Goal: Transaction & Acquisition: Book appointment/travel/reservation

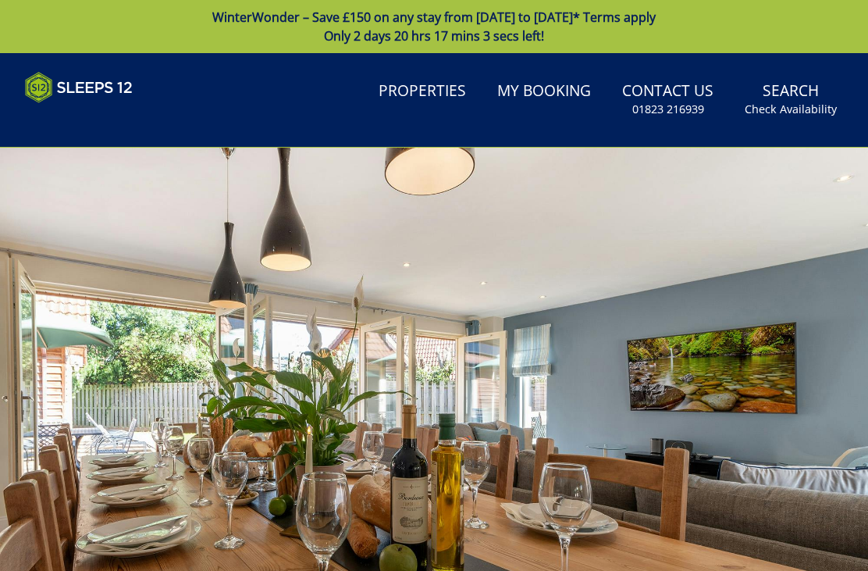
click at [443, 97] on link "Properties" at bounding box center [422, 91] width 100 height 35
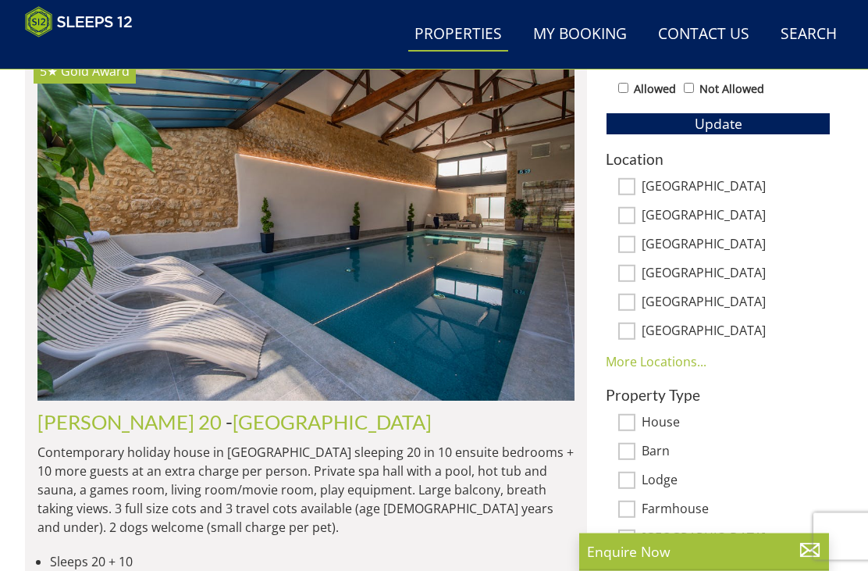
scroll to position [904, 0]
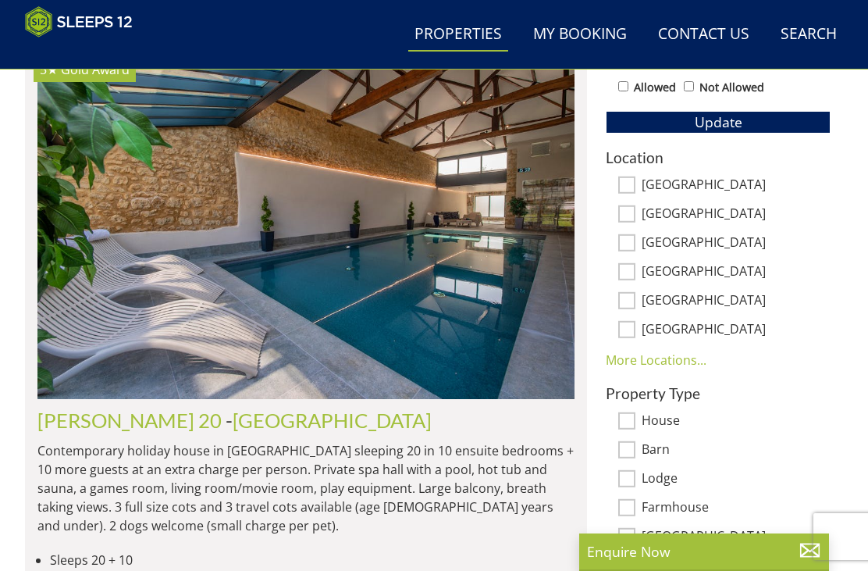
click at [666, 365] on link "More Locations..." at bounding box center [656, 359] width 101 height 17
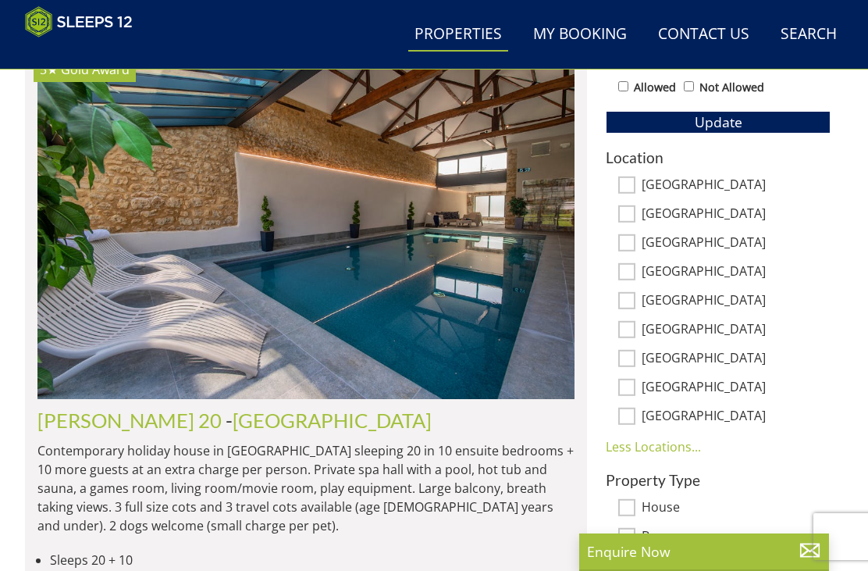
click at [634, 325] on input "[GEOGRAPHIC_DATA]" at bounding box center [626, 329] width 17 height 17
checkbox input "true"
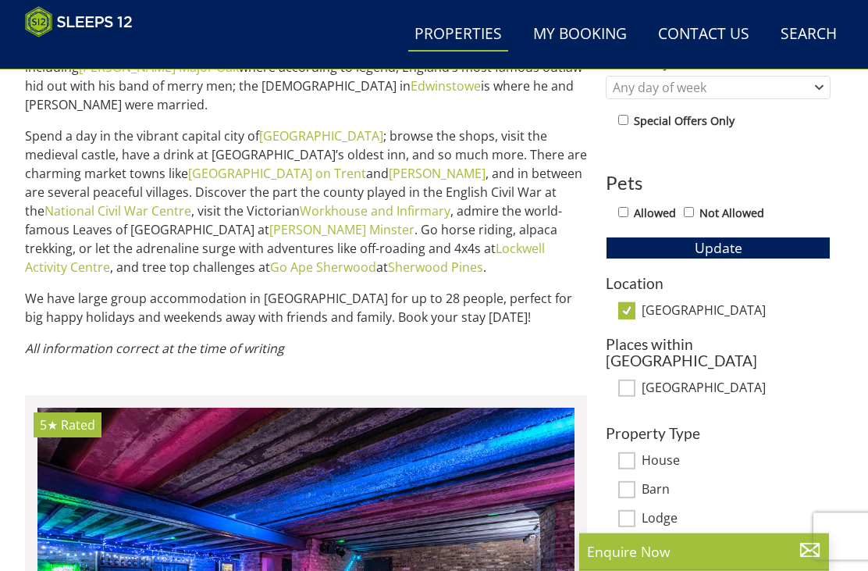
scroll to position [778, 0]
click at [621, 315] on input "[GEOGRAPHIC_DATA]" at bounding box center [626, 310] width 17 height 17
checkbox input "false"
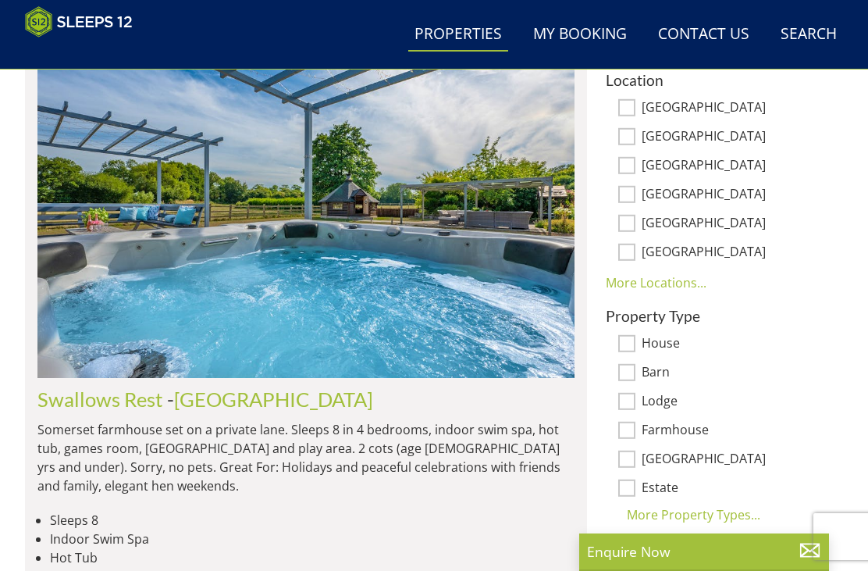
scroll to position [981, 0]
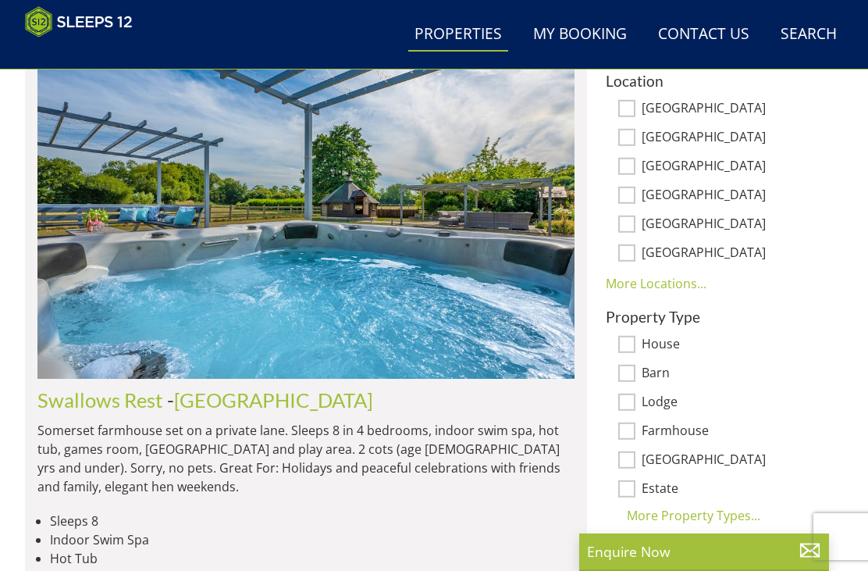
click at [682, 282] on link "More Locations..." at bounding box center [656, 283] width 101 height 17
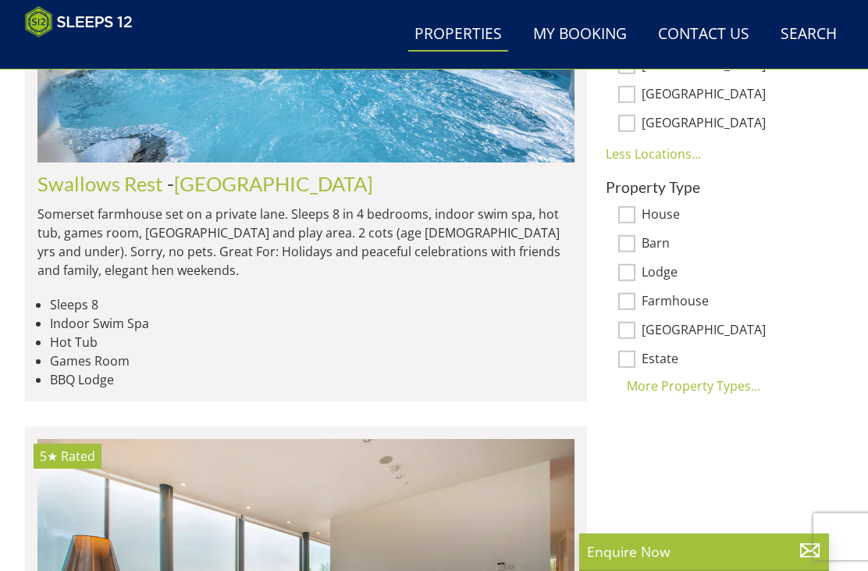
scroll to position [1188, 0]
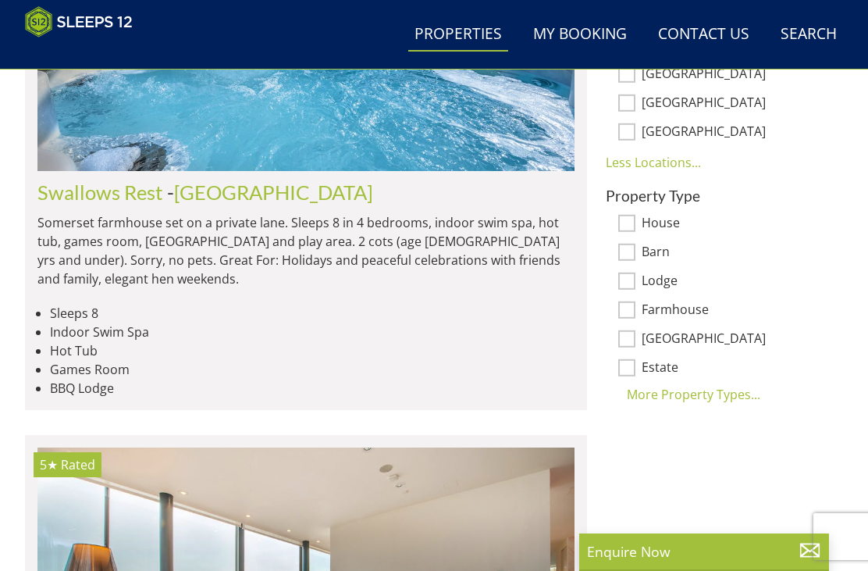
click at [699, 390] on div "More Property Types..." at bounding box center [718, 394] width 225 height 19
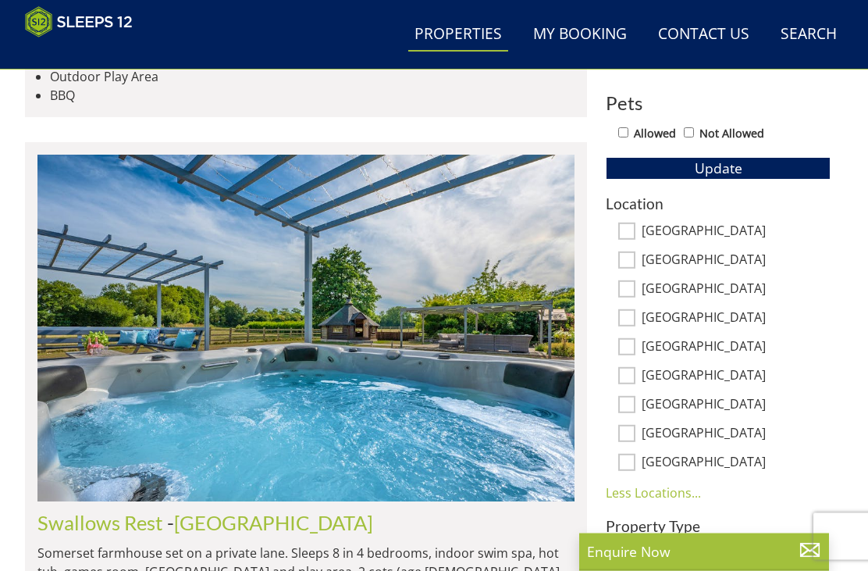
scroll to position [858, 0]
click at [632, 233] on input "[GEOGRAPHIC_DATA]" at bounding box center [626, 231] width 17 height 17
checkbox input "true"
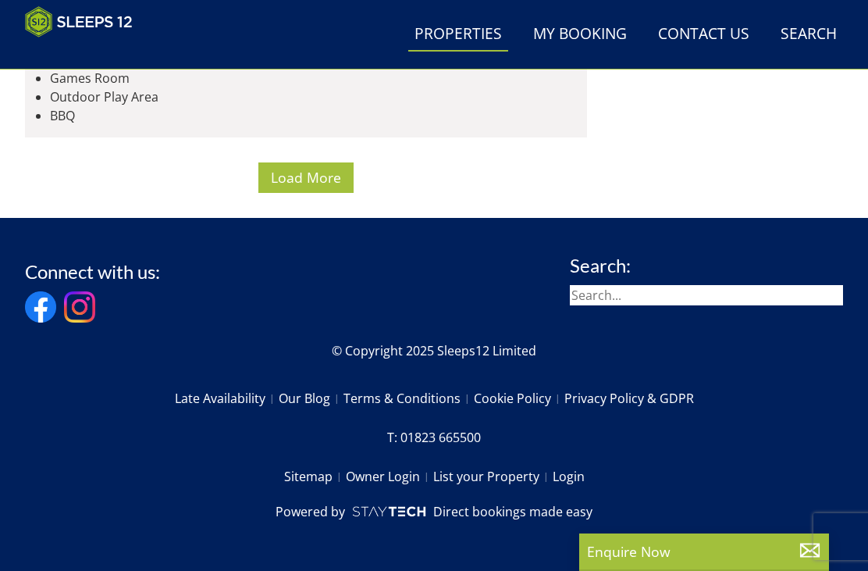
scroll to position [8848, 0]
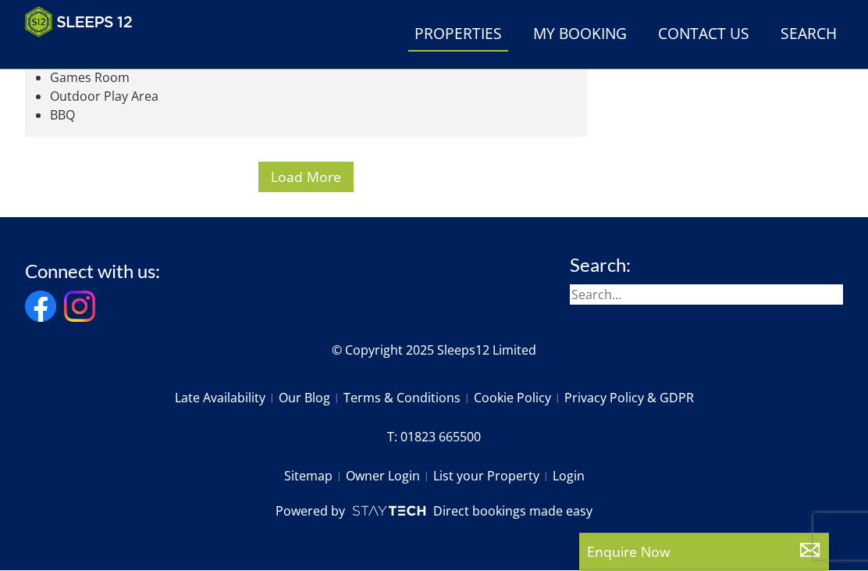
scroll to position [8157, 0]
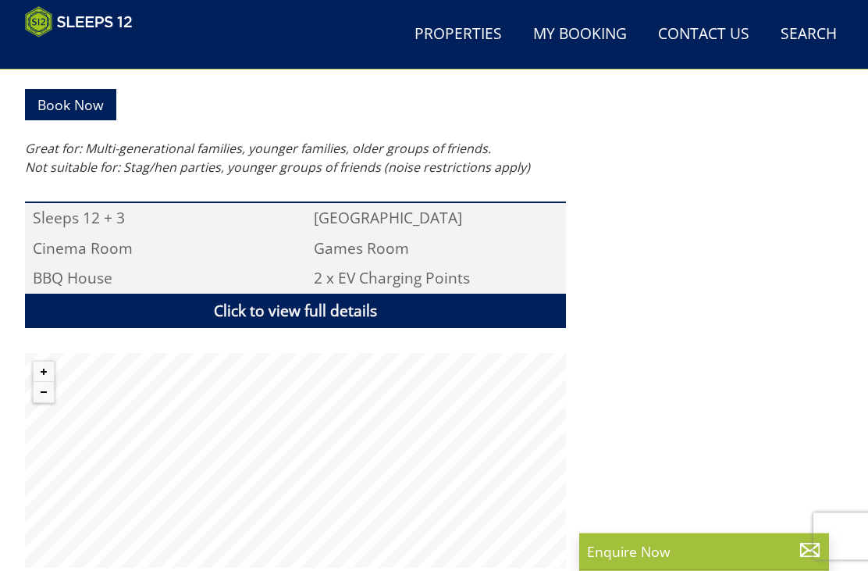
scroll to position [1024, 0]
click at [404, 294] on link "Click to view full details" at bounding box center [295, 311] width 541 height 35
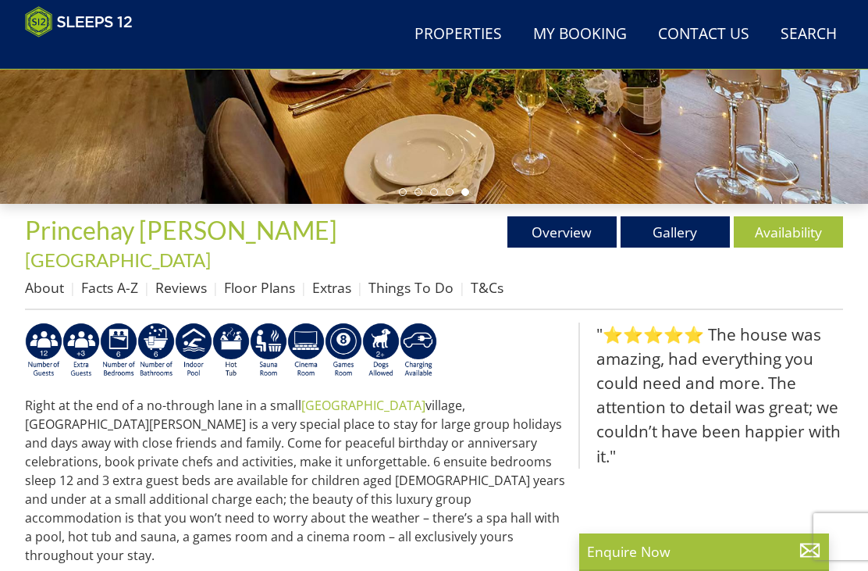
scroll to position [403, 0]
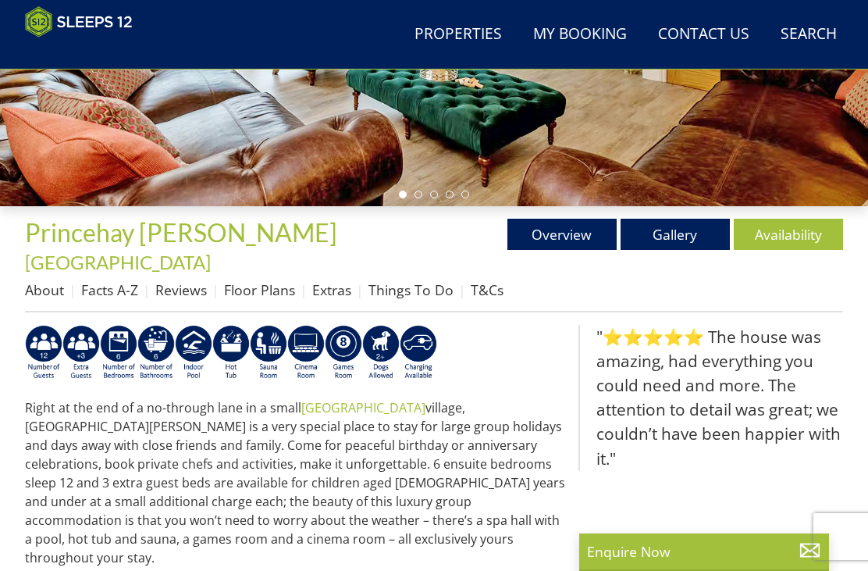
click at [264, 280] on link "Floor Plans" at bounding box center [259, 289] width 71 height 19
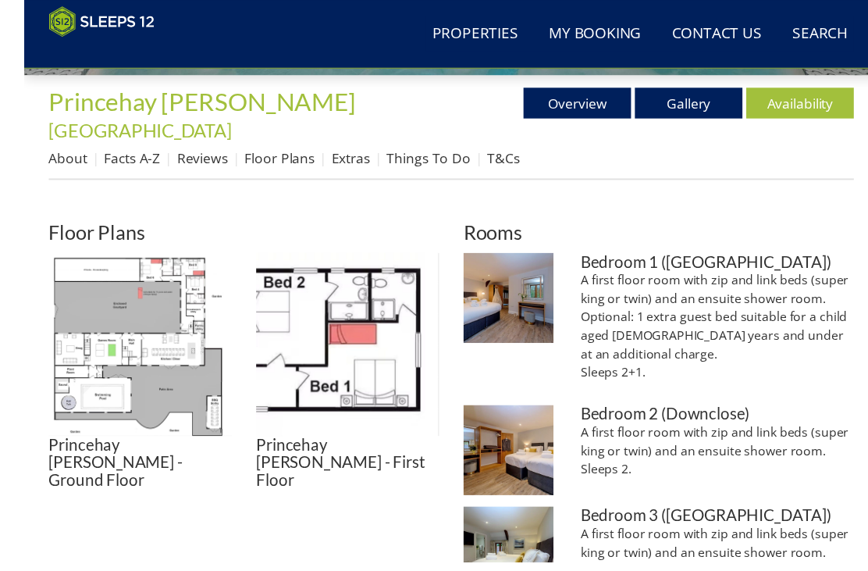
scroll to position [539, 0]
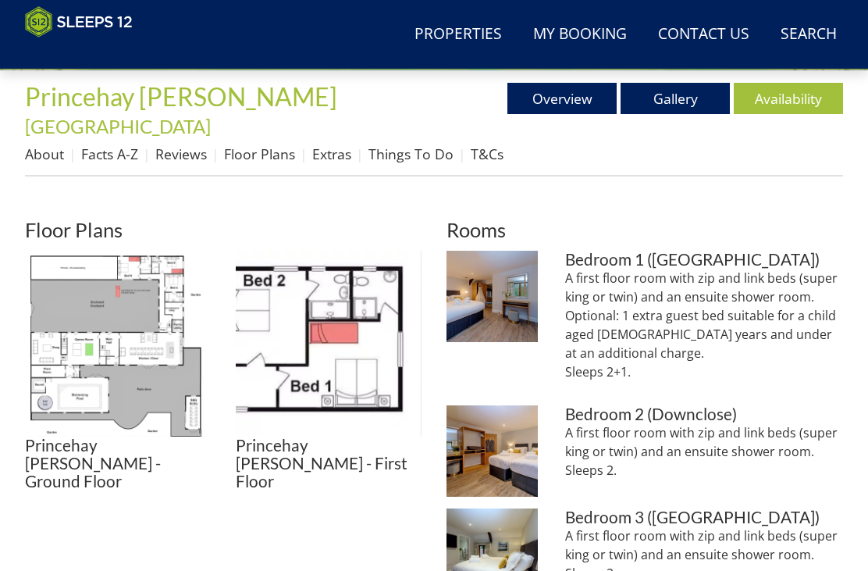
click at [490, 405] on img at bounding box center [492, 450] width 91 height 91
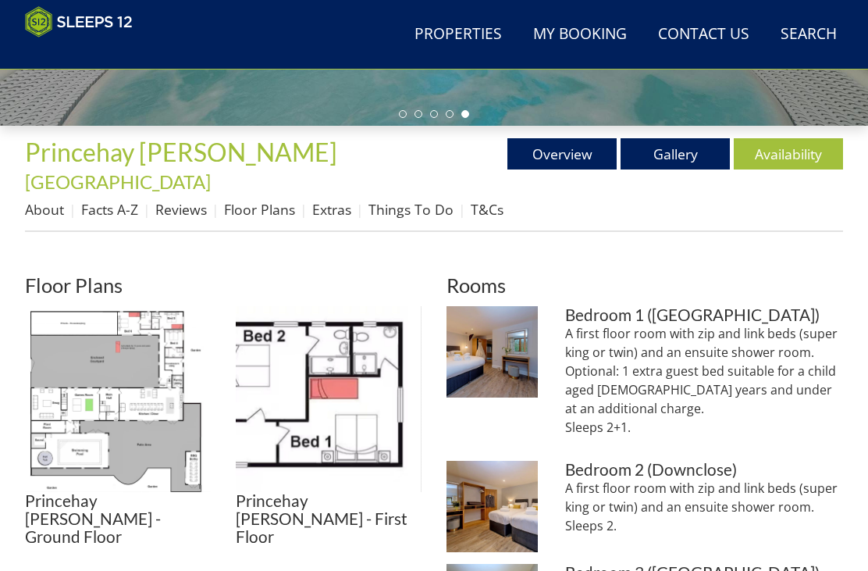
scroll to position [476, 0]
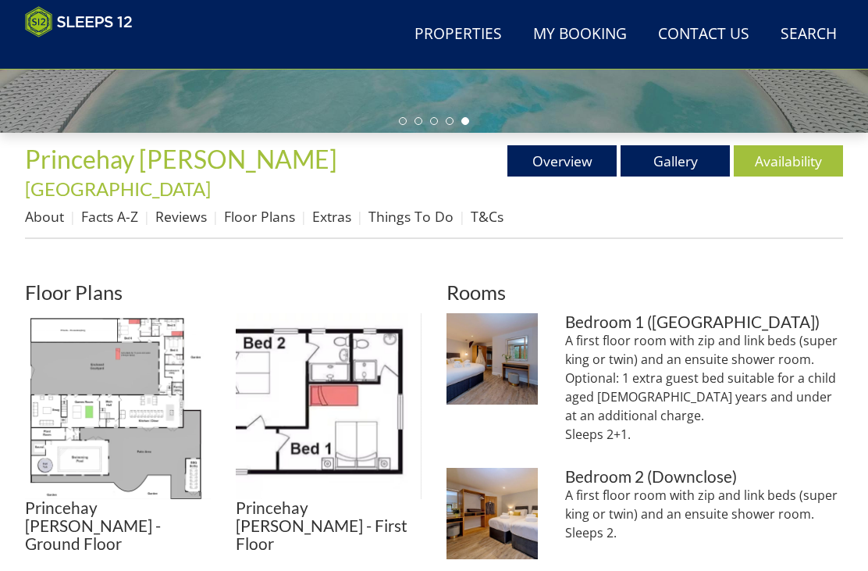
click at [678, 160] on link "Gallery" at bounding box center [675, 160] width 109 height 31
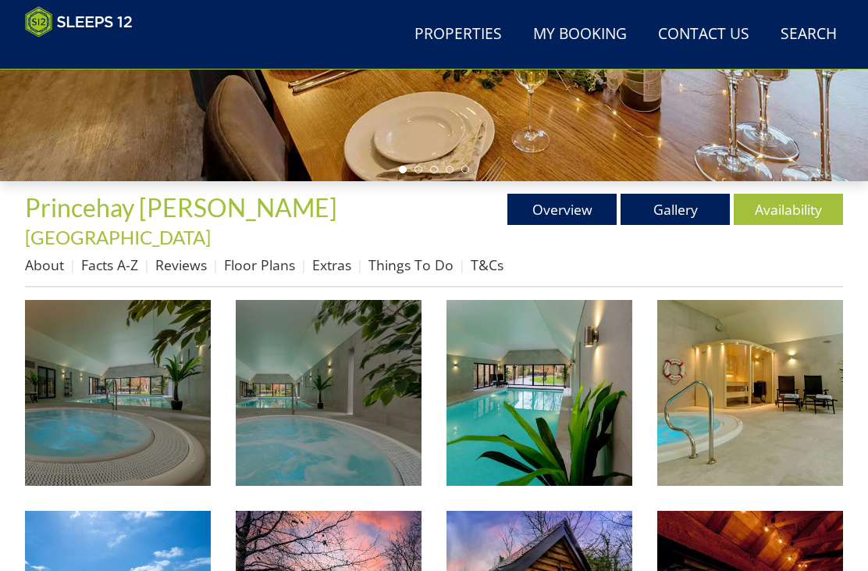
scroll to position [429, 0]
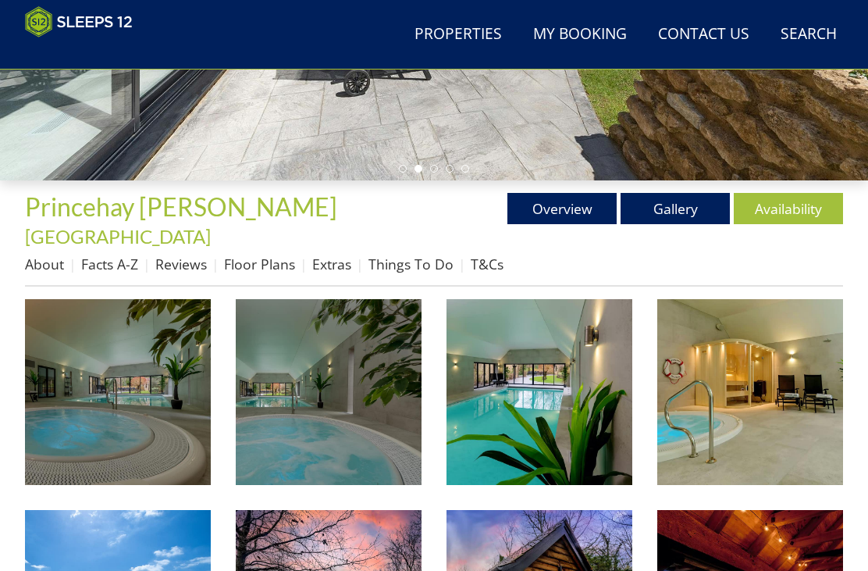
click at [336, 255] on link "Extras" at bounding box center [331, 264] width 39 height 19
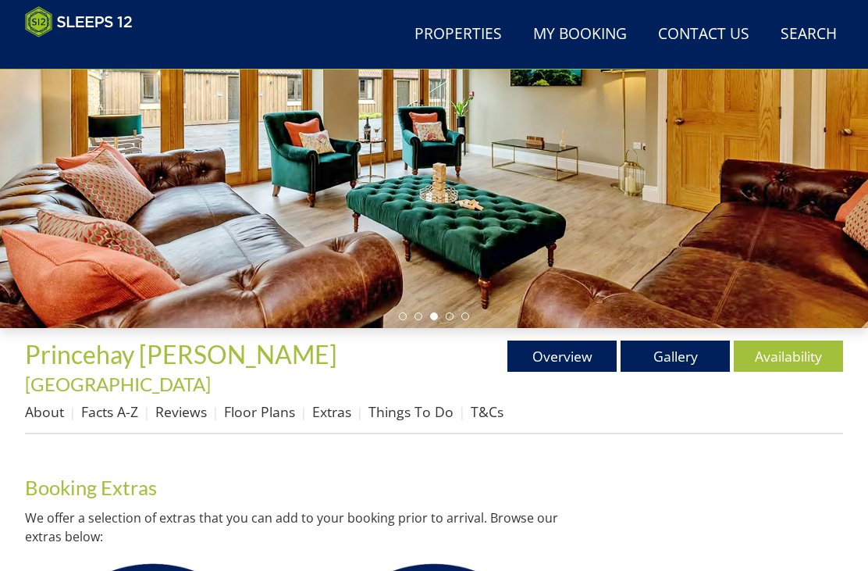
scroll to position [277, 0]
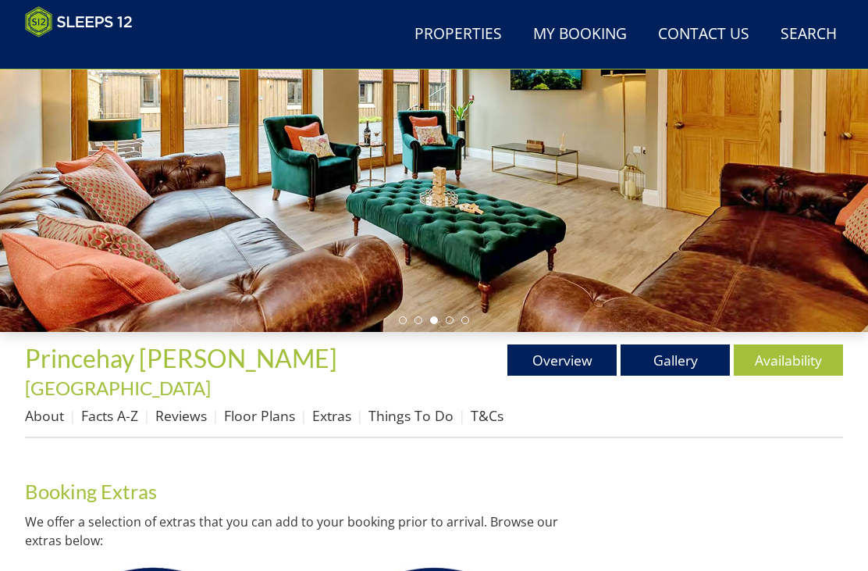
click at [198, 406] on link "Reviews" at bounding box center [181, 415] width 52 height 19
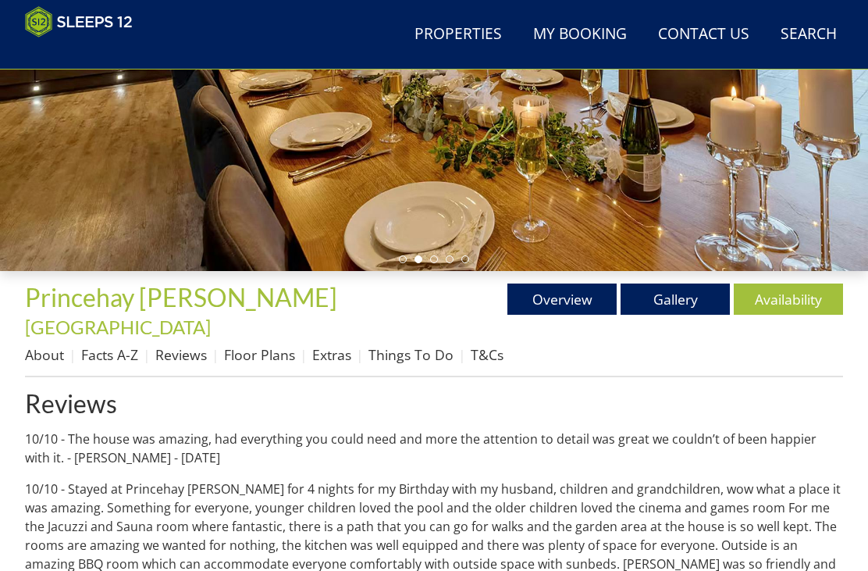
scroll to position [338, 0]
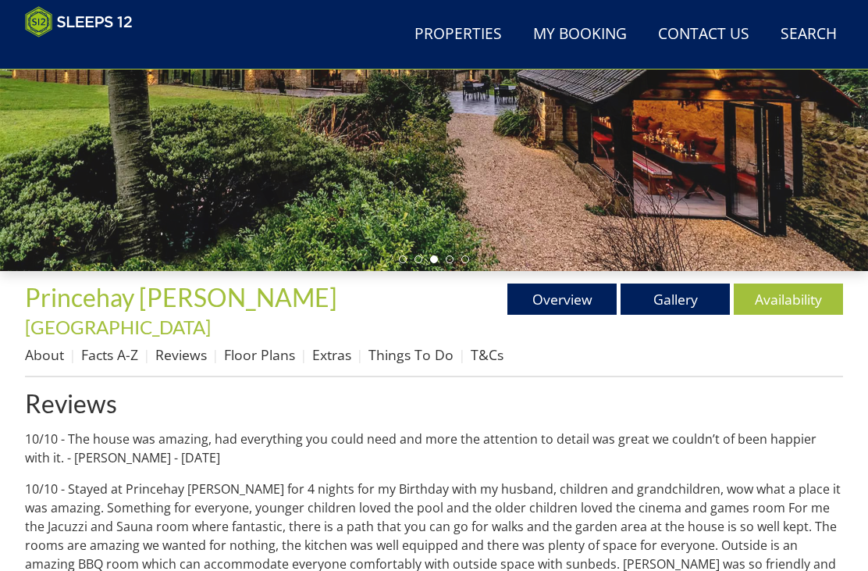
click at [785, 303] on link "Availability" at bounding box center [788, 298] width 109 height 31
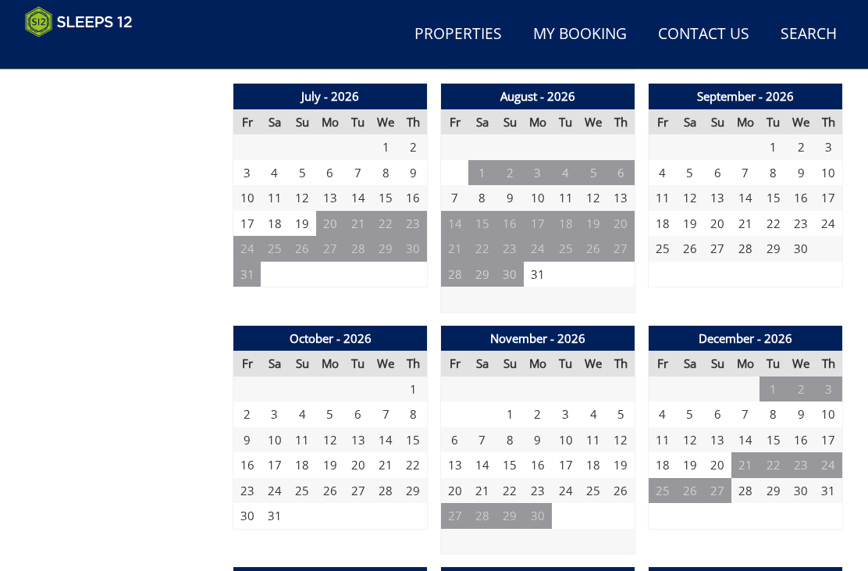
scroll to position [1369, 0]
click at [276, 478] on td "24" at bounding box center [275, 491] width 28 height 26
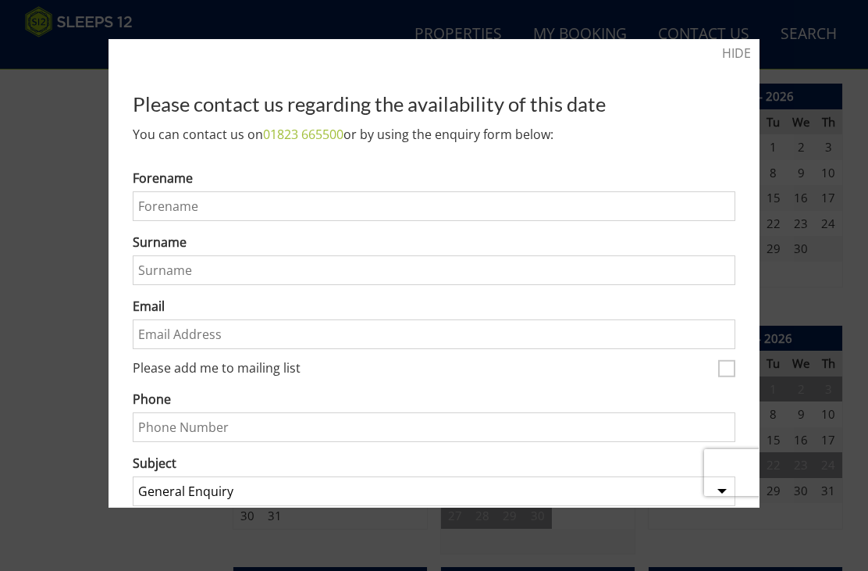
click at [748, 49] on link "HIDE" at bounding box center [736, 53] width 29 height 19
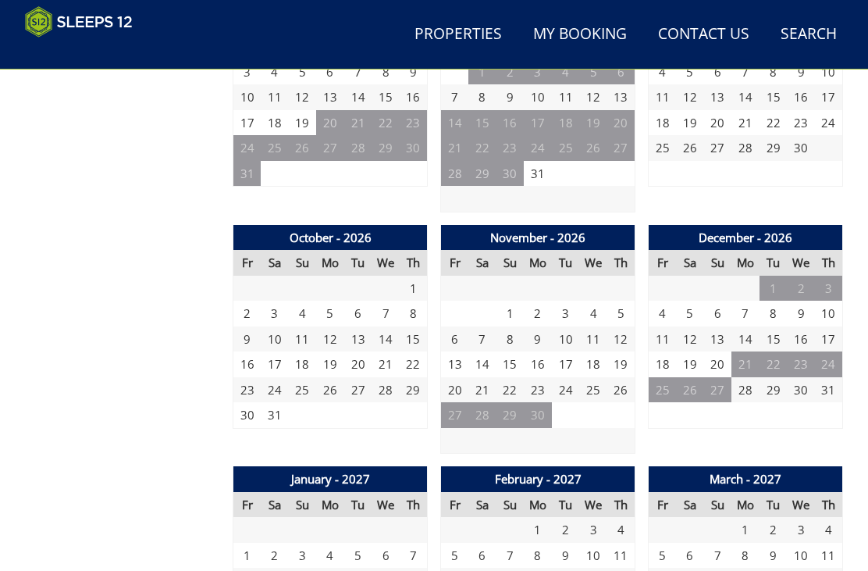
scroll to position [1474, 0]
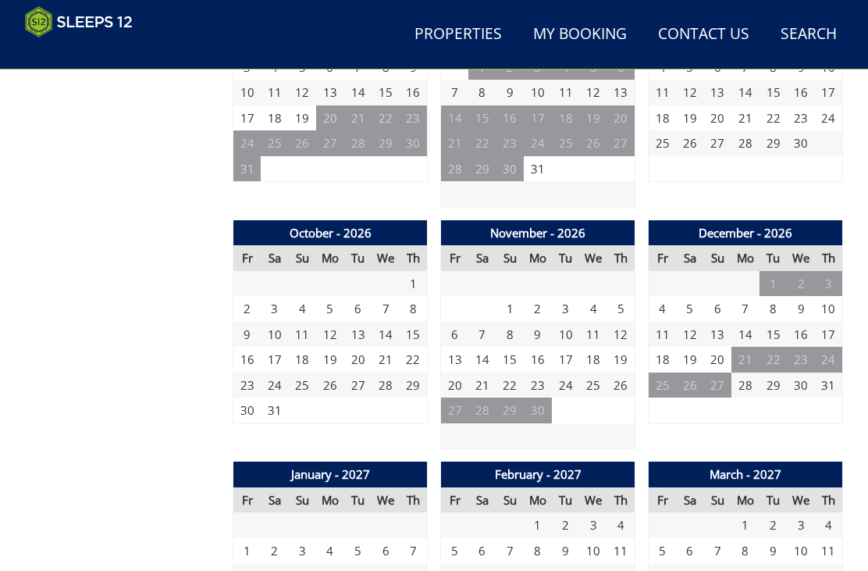
click at [281, 372] on td "24" at bounding box center [275, 385] width 28 height 26
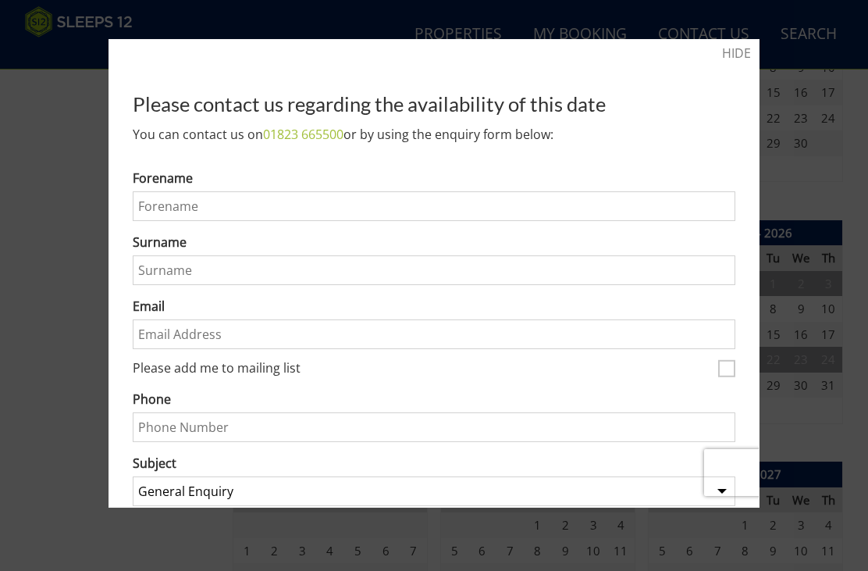
click at [233, 209] on input "Forename" at bounding box center [434, 206] width 603 height 30
type input "[PERSON_NAME]"
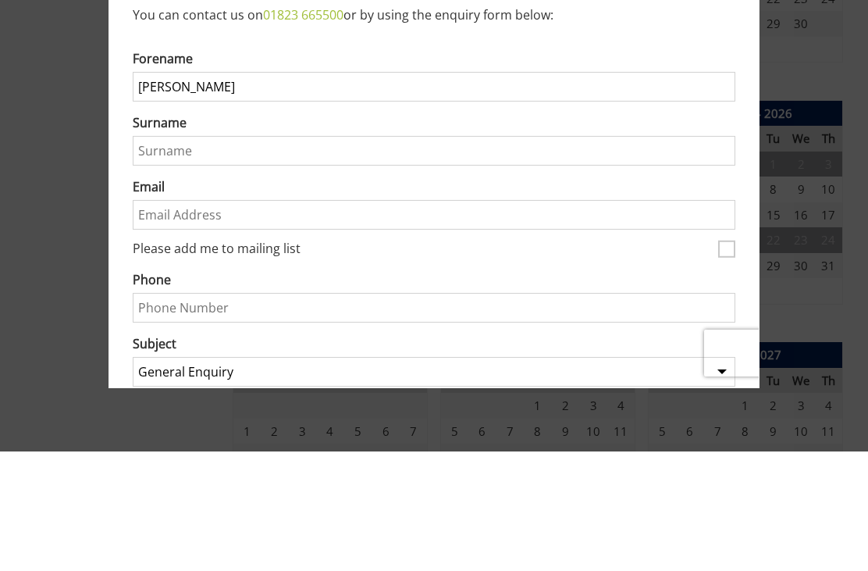
type input "[PERSON_NAME]"
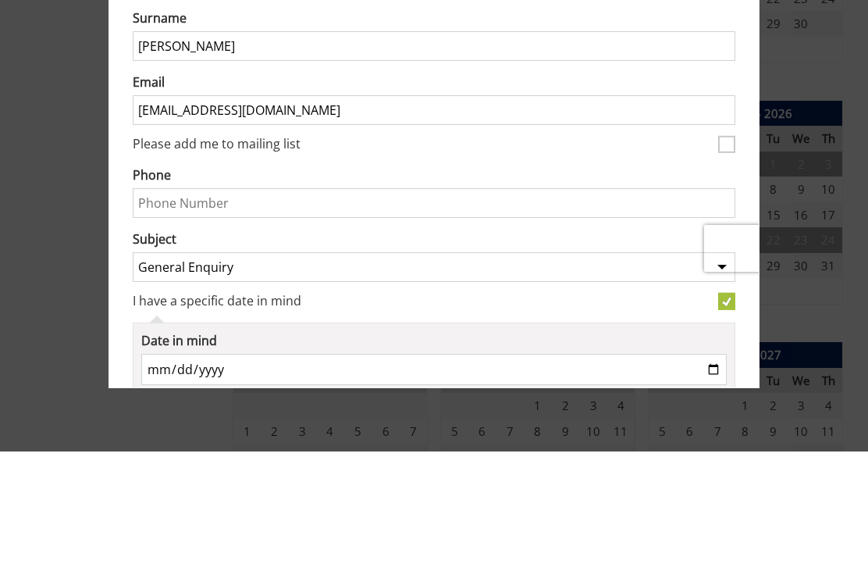
scroll to position [140, 0]
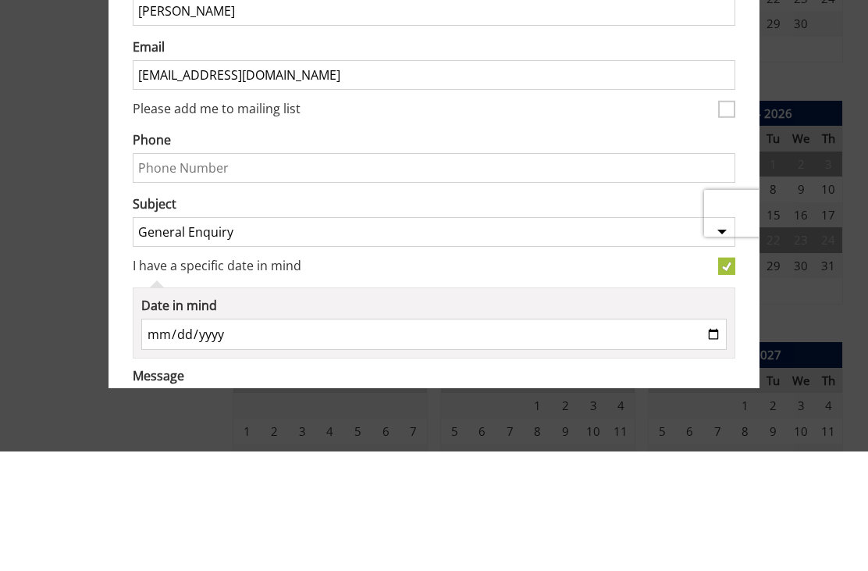
type input "[EMAIL_ADDRESS][DOMAIN_NAME]"
click at [248, 272] on input "Phone" at bounding box center [434, 287] width 603 height 30
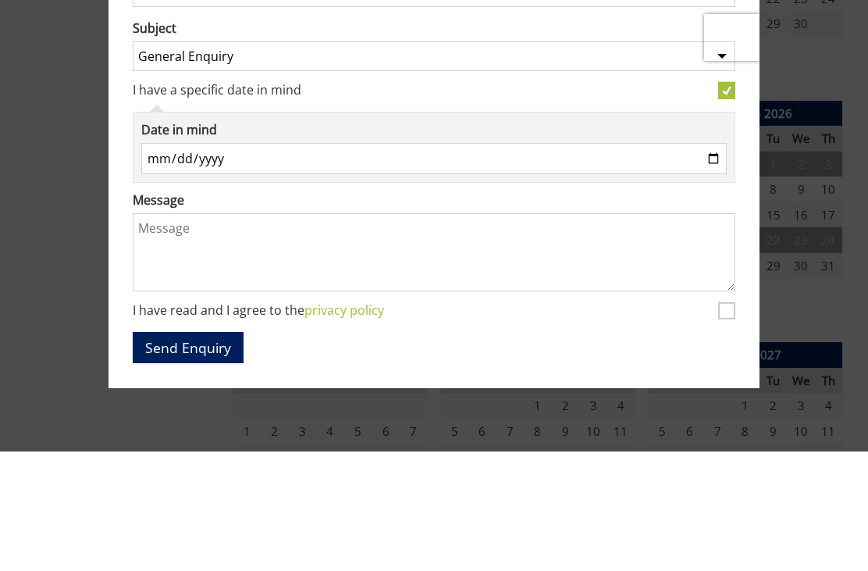
scroll to position [315, 0]
type input "07472497677"
click at [207, 263] on input "[DATE]" at bounding box center [434, 278] width 586 height 31
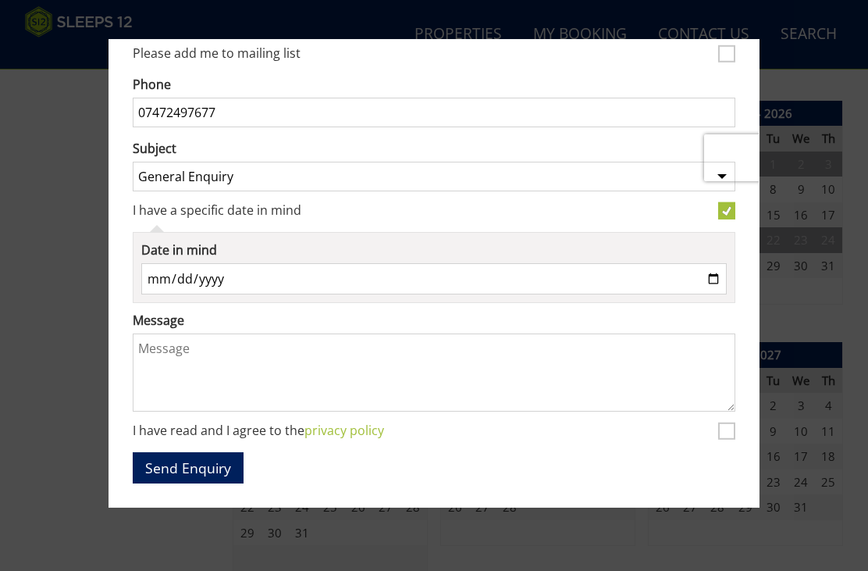
click at [203, 277] on input "[DATE]" at bounding box center [434, 278] width 586 height 31
type input "[DATE]"
click at [212, 351] on textarea "Message" at bounding box center [434, 372] width 603 height 78
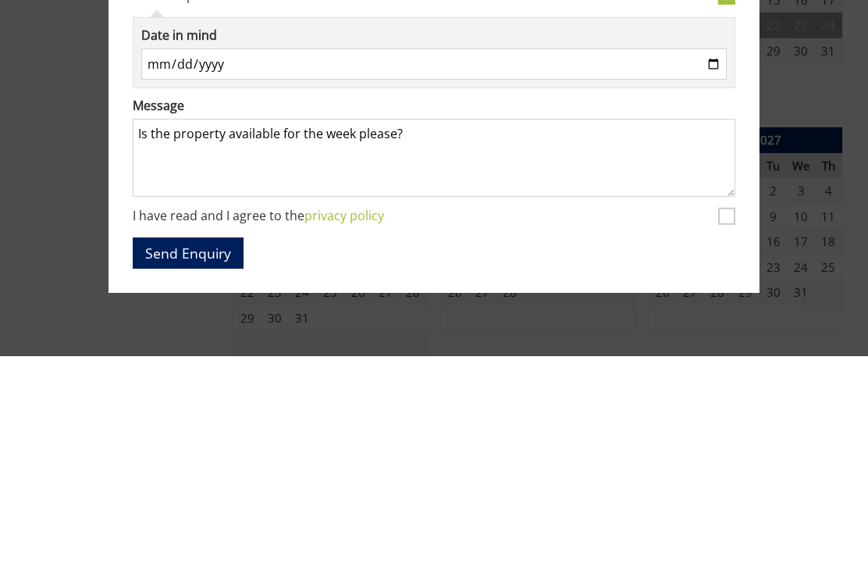
click at [317, 333] on textarea "Is the property available for the week please?" at bounding box center [434, 372] width 603 height 78
type textarea "Is the property available for this week please?"
click at [208, 452] on button "Send Enquiry" at bounding box center [188, 467] width 111 height 30
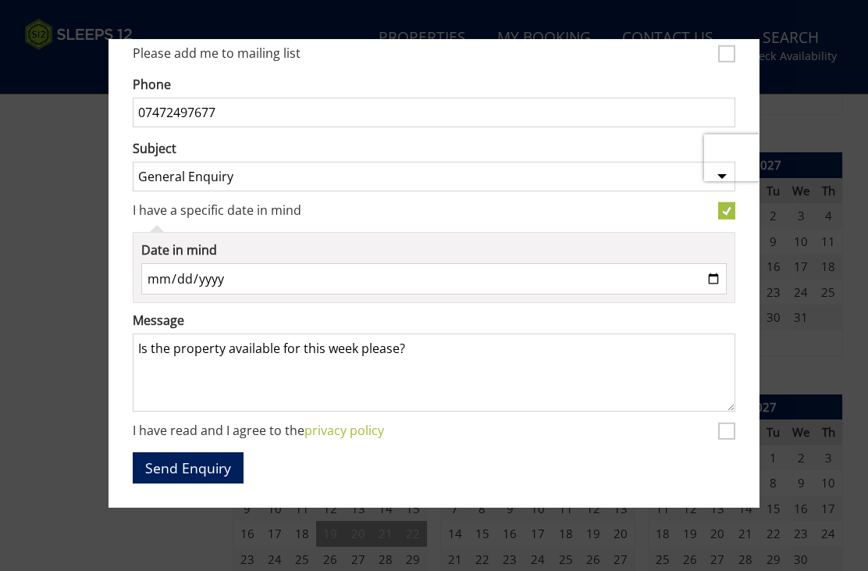
scroll to position [1858, 0]
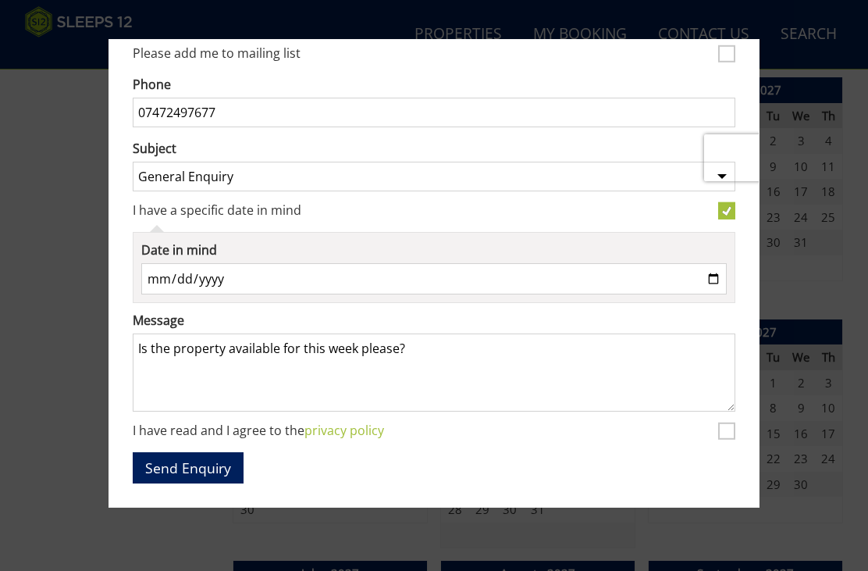
click at [731, 427] on input "I have read and I agree to the privacy policy" at bounding box center [726, 430] width 17 height 17
checkbox input "true"
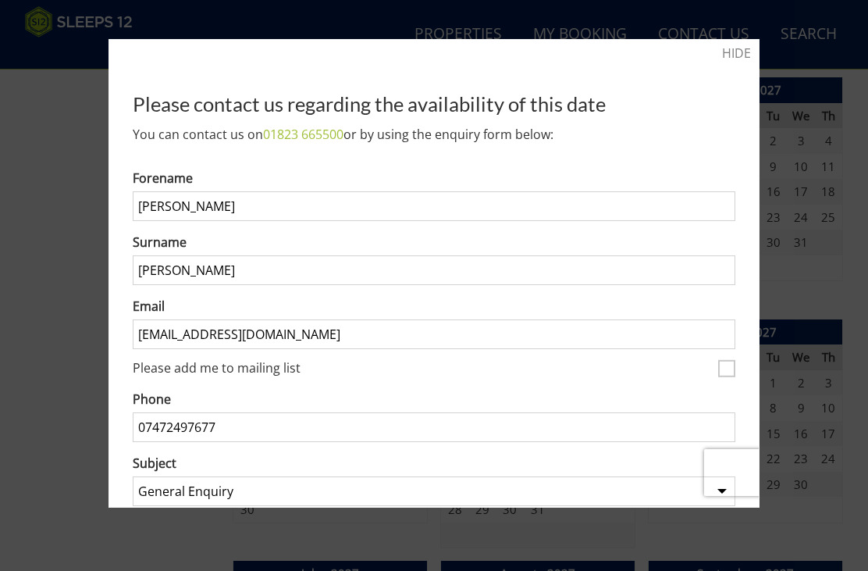
scroll to position [0, 0]
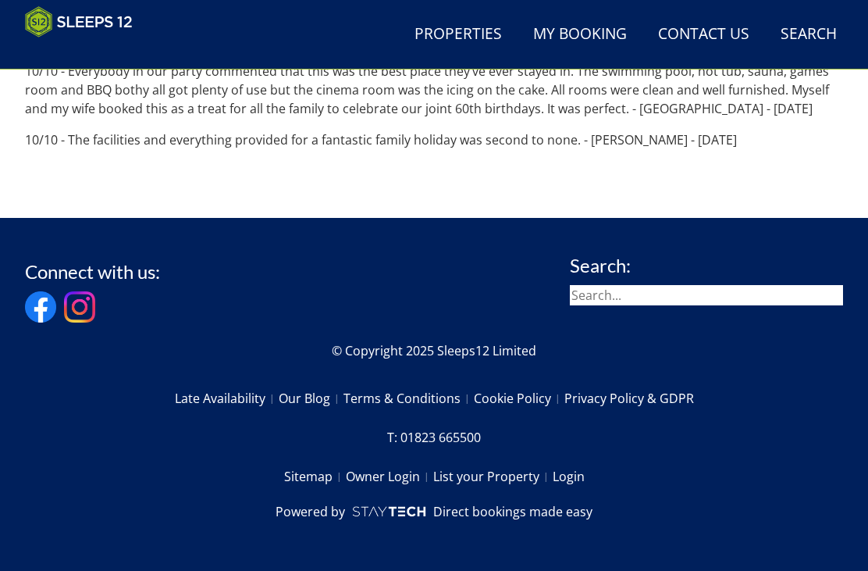
scroll to position [388, 0]
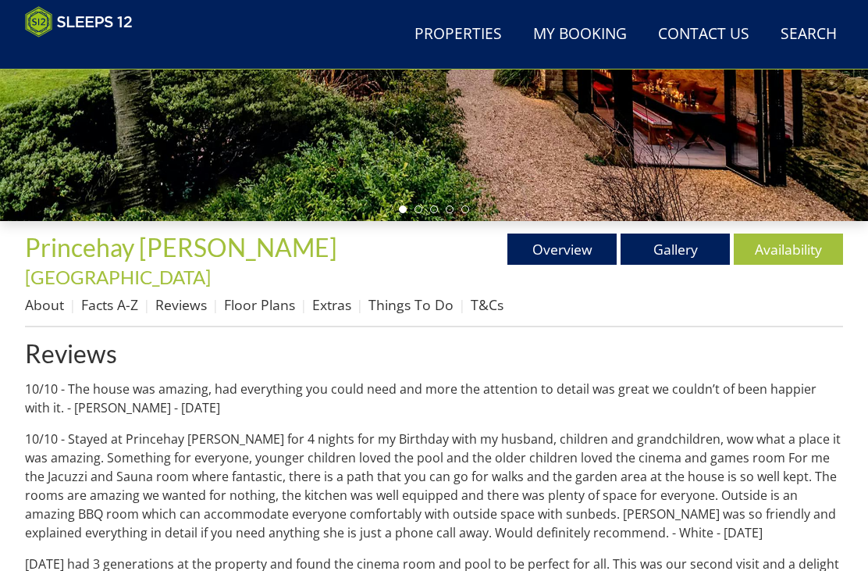
click at [45, 295] on link "About" at bounding box center [44, 304] width 39 height 19
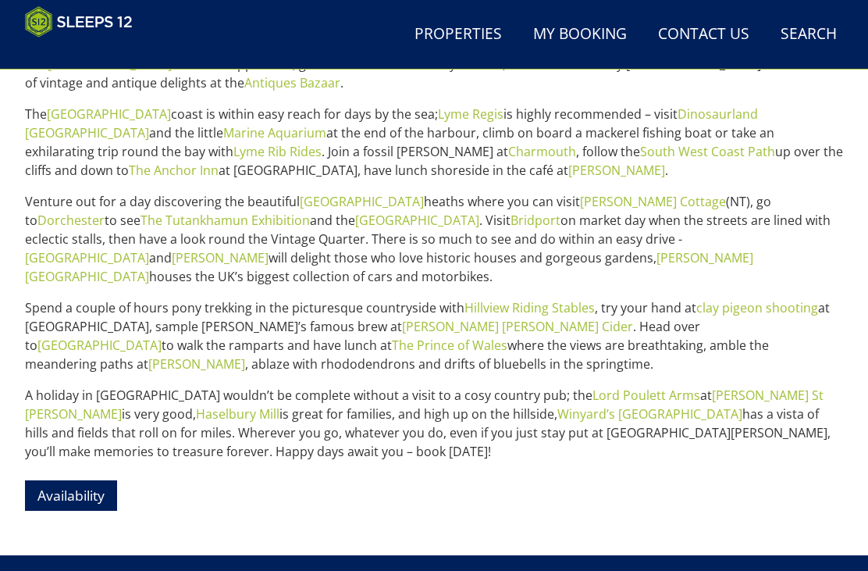
scroll to position [855, 0]
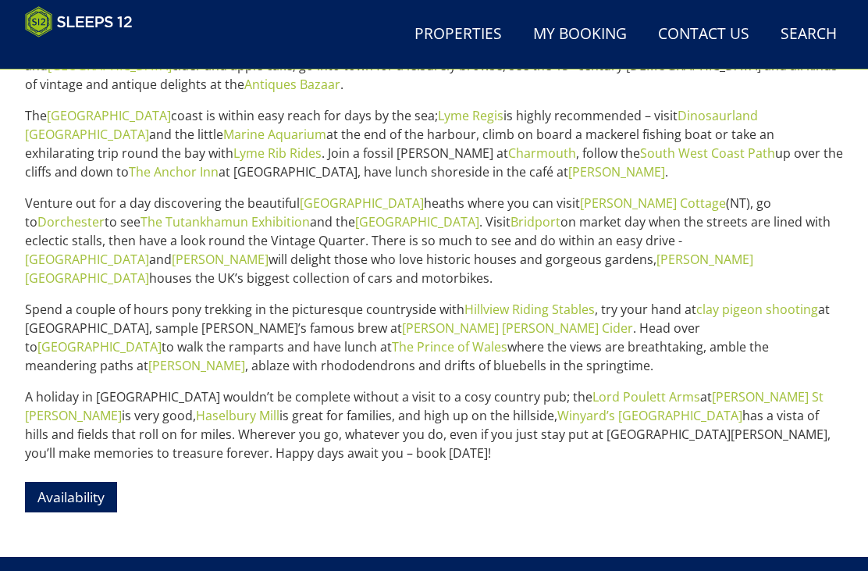
click at [87, 482] on link "Availability" at bounding box center [71, 497] width 92 height 30
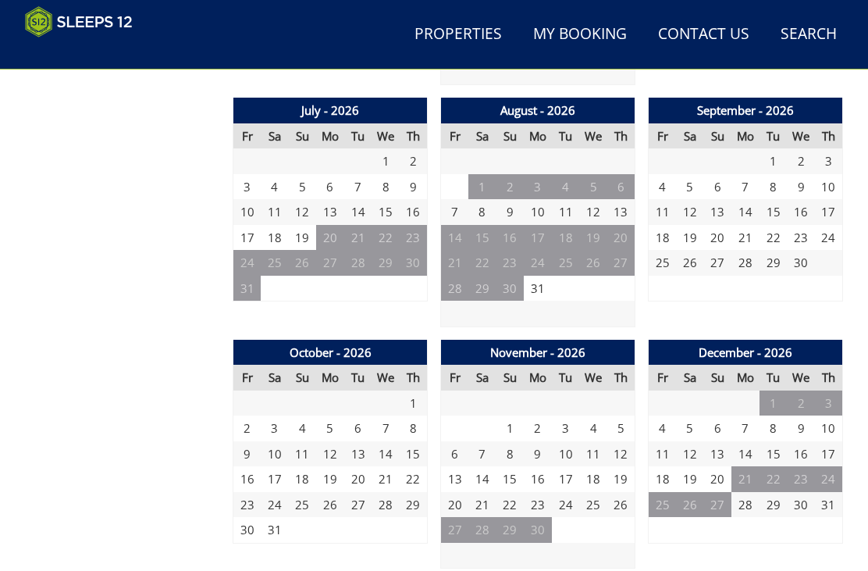
scroll to position [1358, 0]
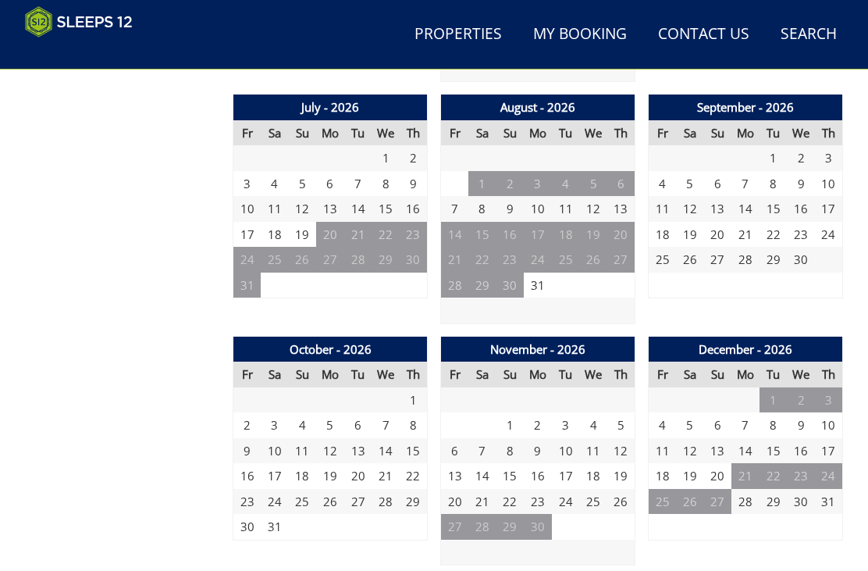
click at [277, 489] on td "24" at bounding box center [275, 502] width 28 height 26
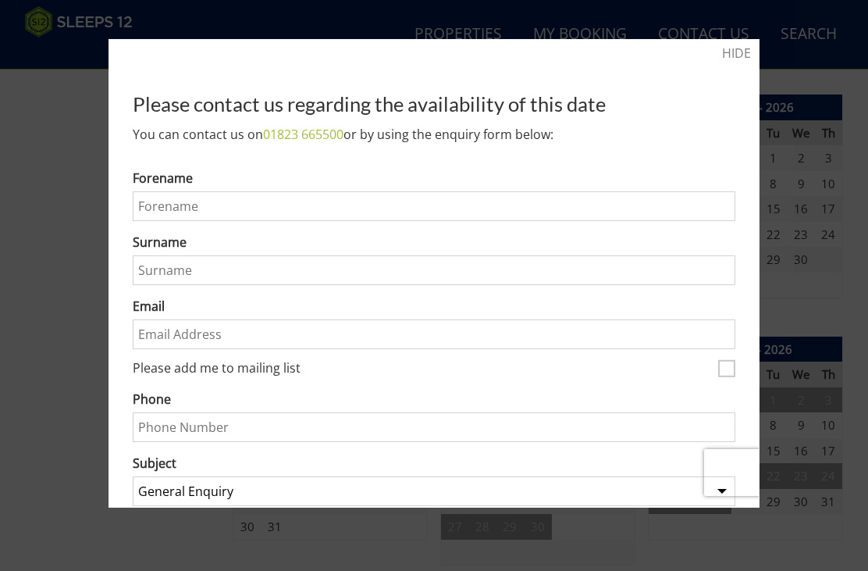
click at [786, 145] on div at bounding box center [434, 285] width 868 height 571
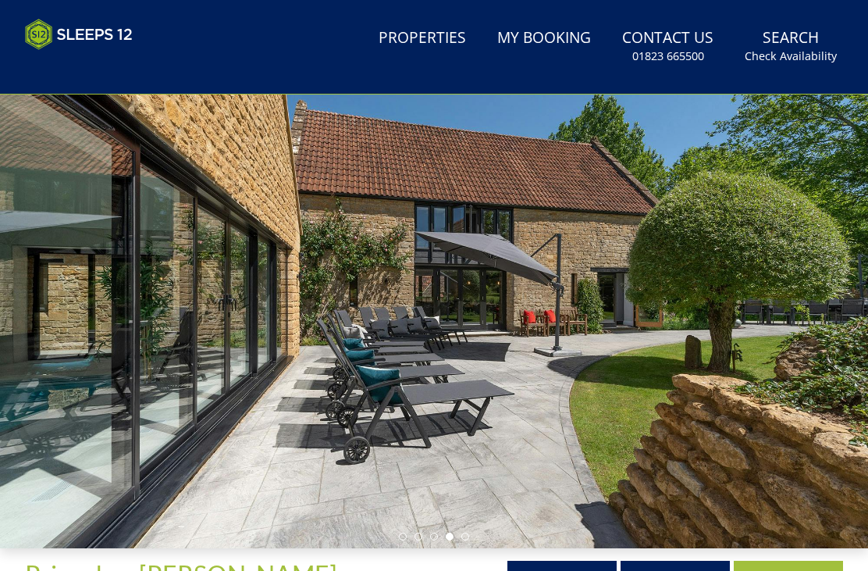
scroll to position [0, 0]
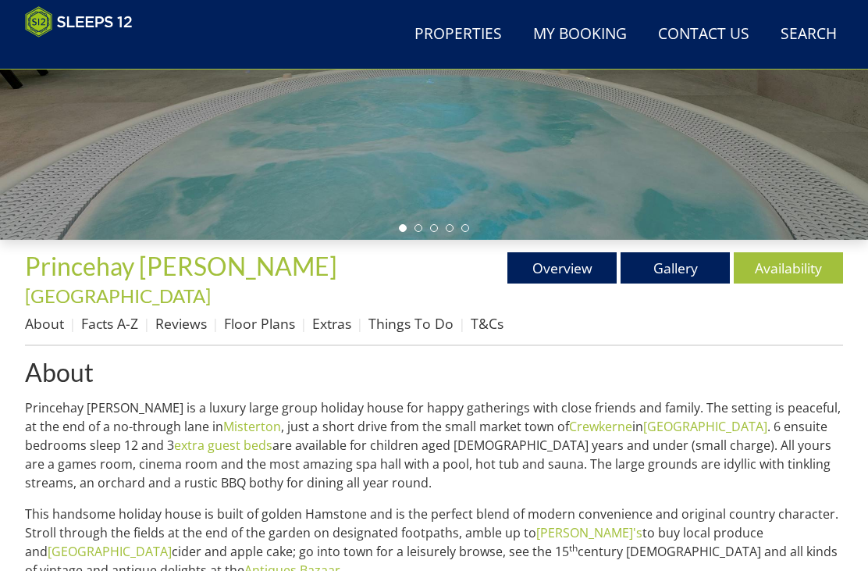
scroll to position [368, 0]
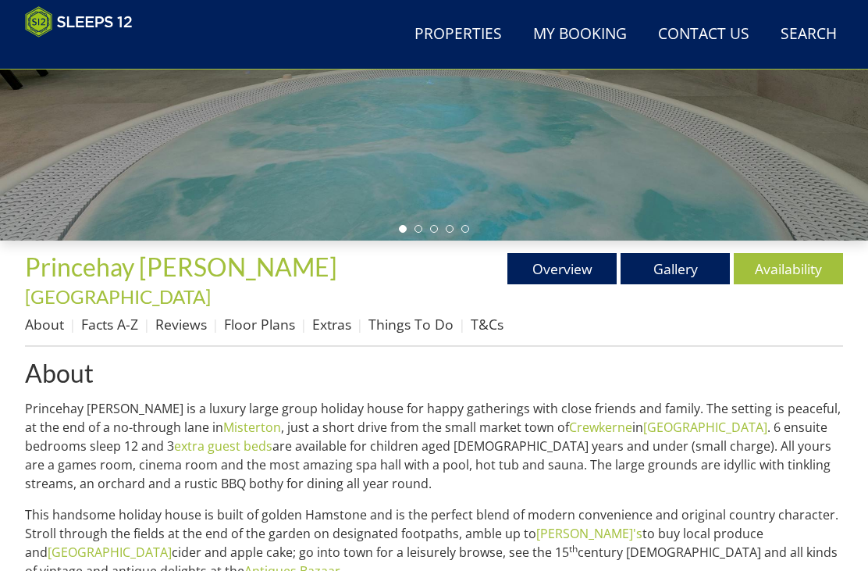
click at [419, 315] on link "Things To Do" at bounding box center [410, 324] width 85 height 19
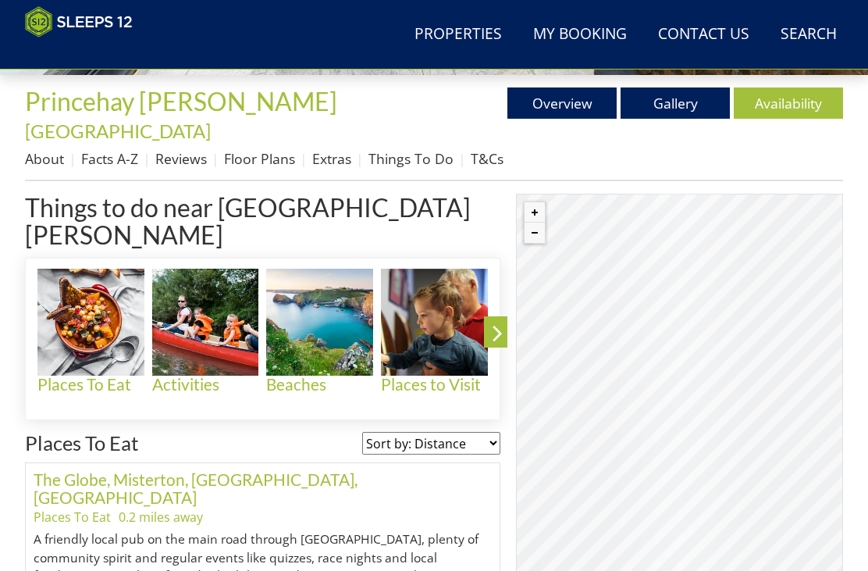
scroll to position [528, 0]
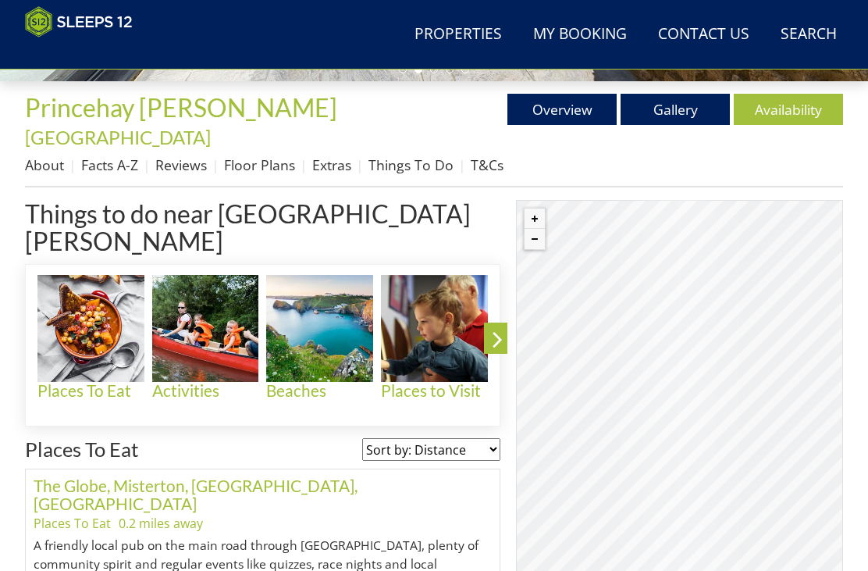
click at [494, 324] on icon at bounding box center [497, 342] width 27 height 37
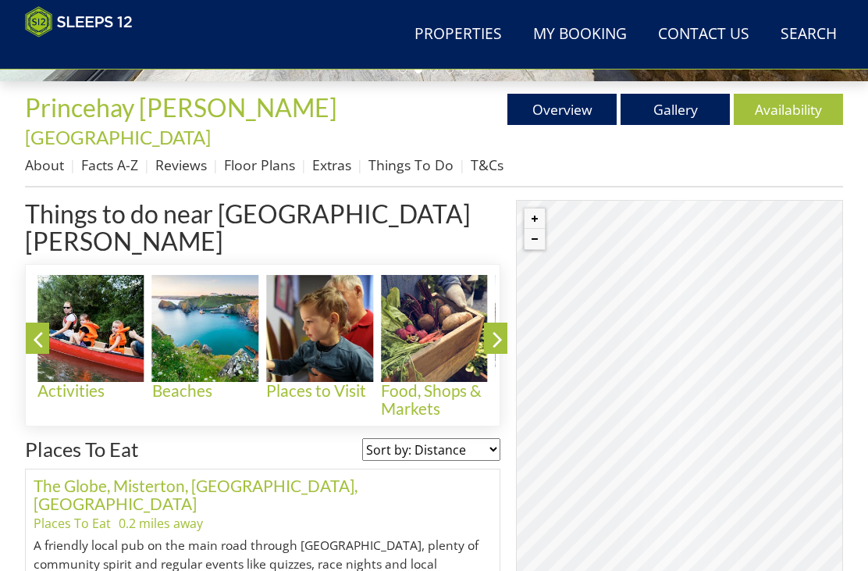
click at [493, 324] on icon at bounding box center [497, 342] width 27 height 37
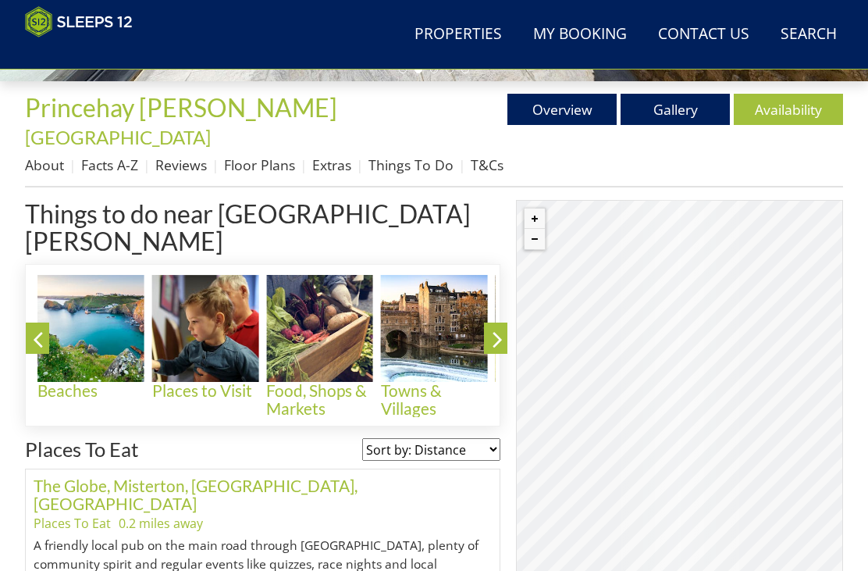
click at [490, 324] on icon at bounding box center [497, 342] width 27 height 37
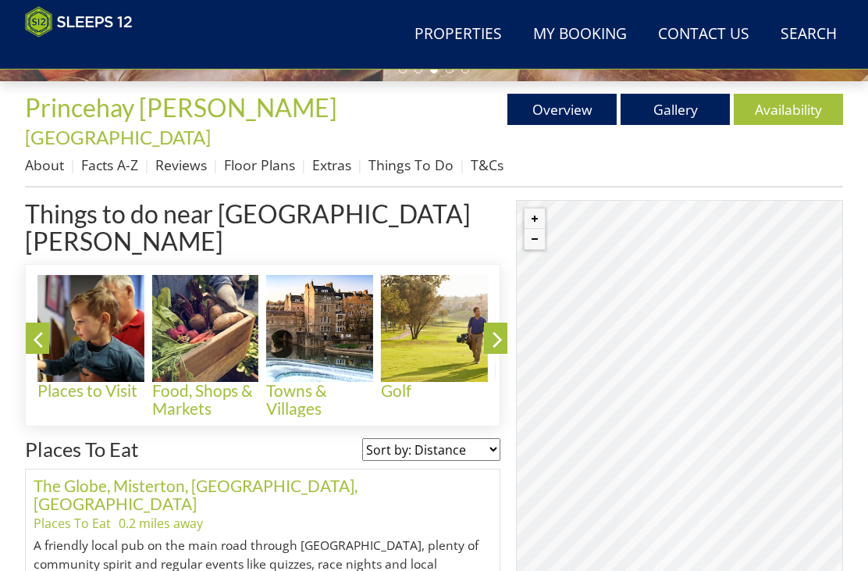
click at [496, 324] on icon at bounding box center [497, 342] width 27 height 37
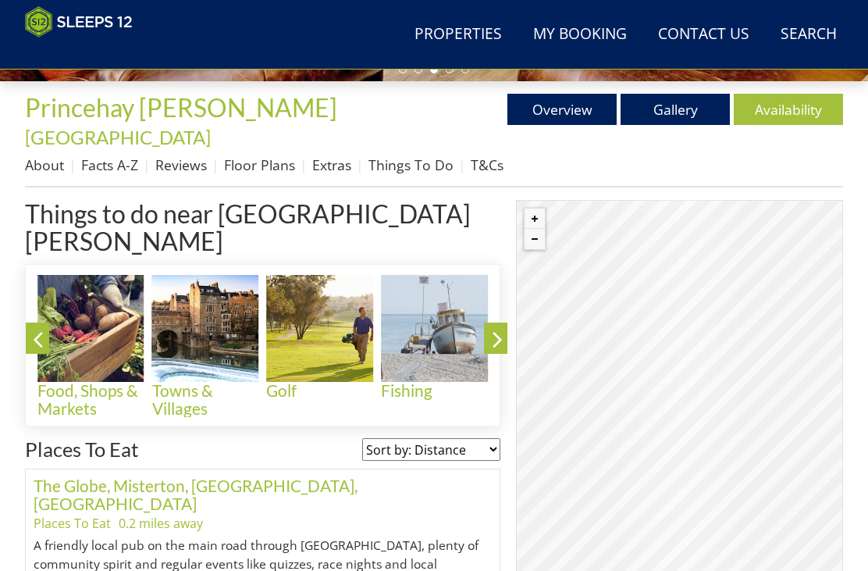
click at [500, 324] on icon at bounding box center [497, 342] width 27 height 37
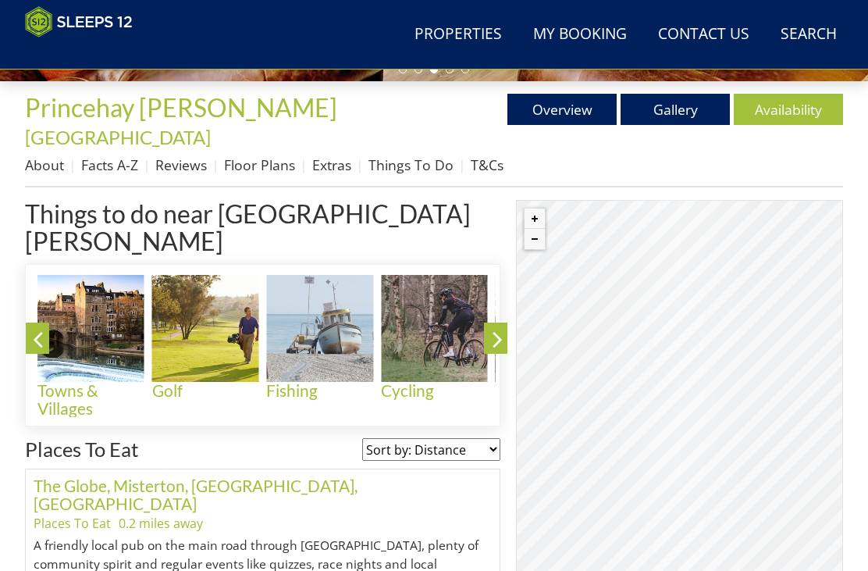
click at [503, 324] on icon at bounding box center [497, 342] width 27 height 37
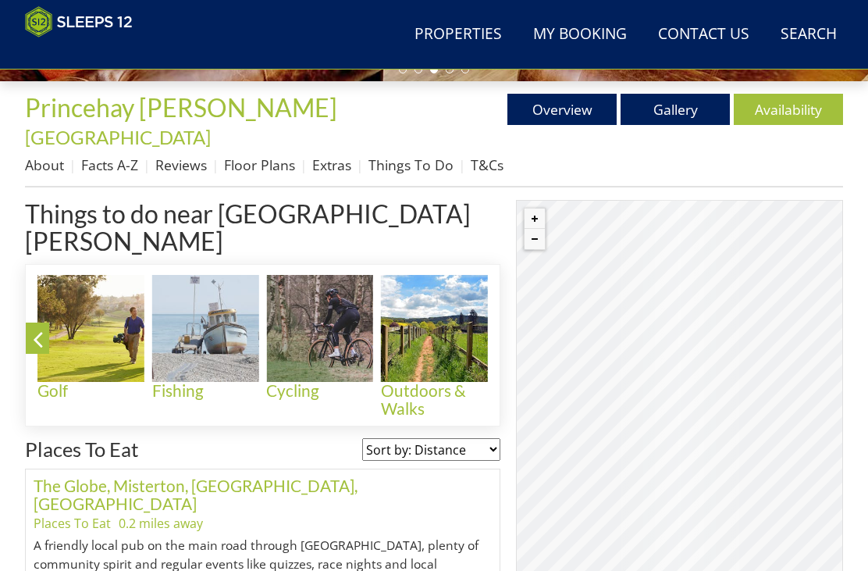
click at [504, 324] on icon at bounding box center [497, 342] width 27 height 37
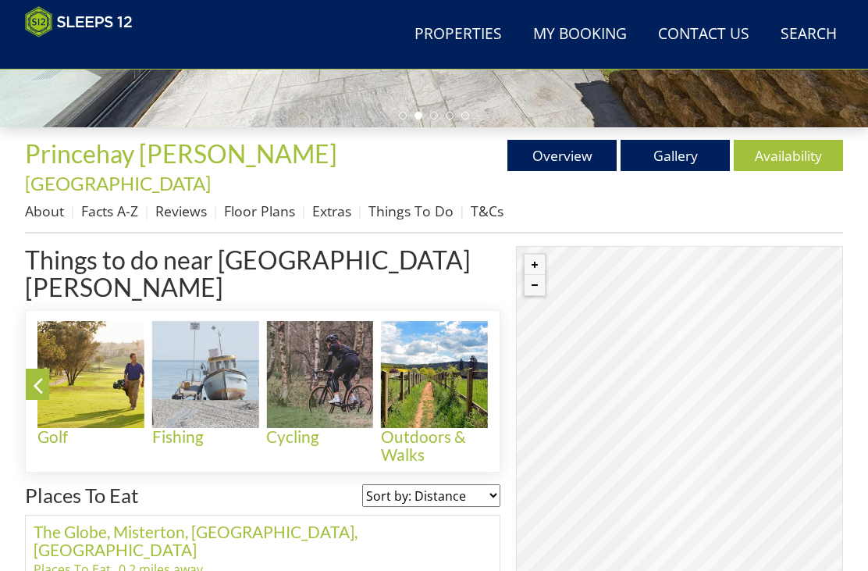
scroll to position [482, 0]
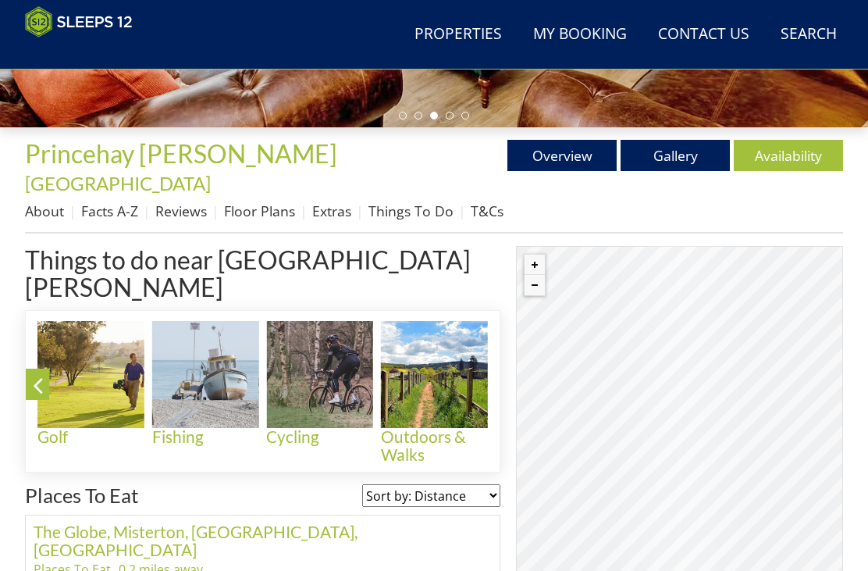
click at [117, 201] on link "Facts A-Z" at bounding box center [109, 210] width 57 height 19
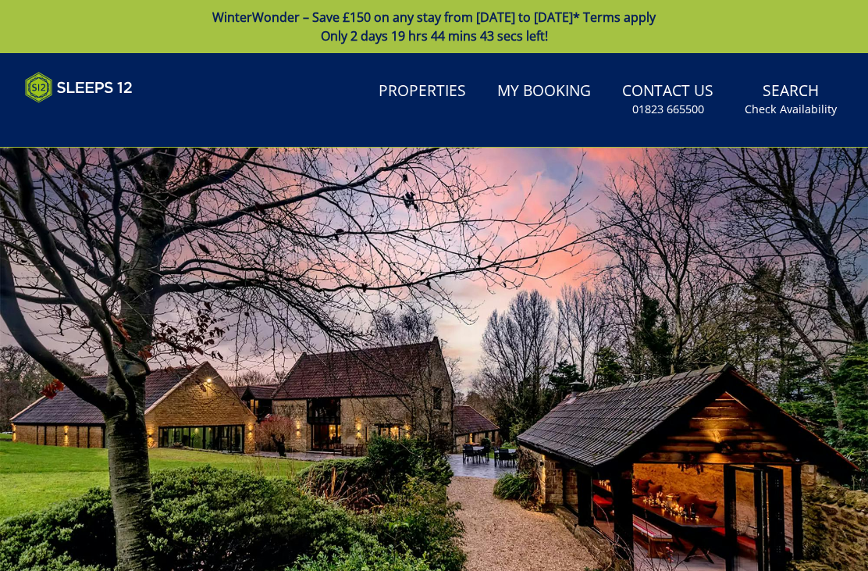
click at [792, 104] on small "Check Availability" at bounding box center [791, 109] width 92 height 16
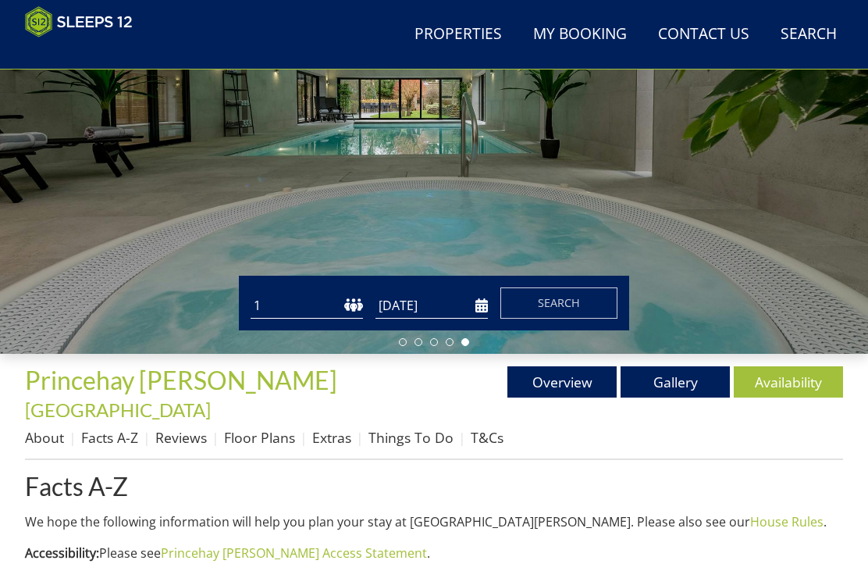
scroll to position [254, 0]
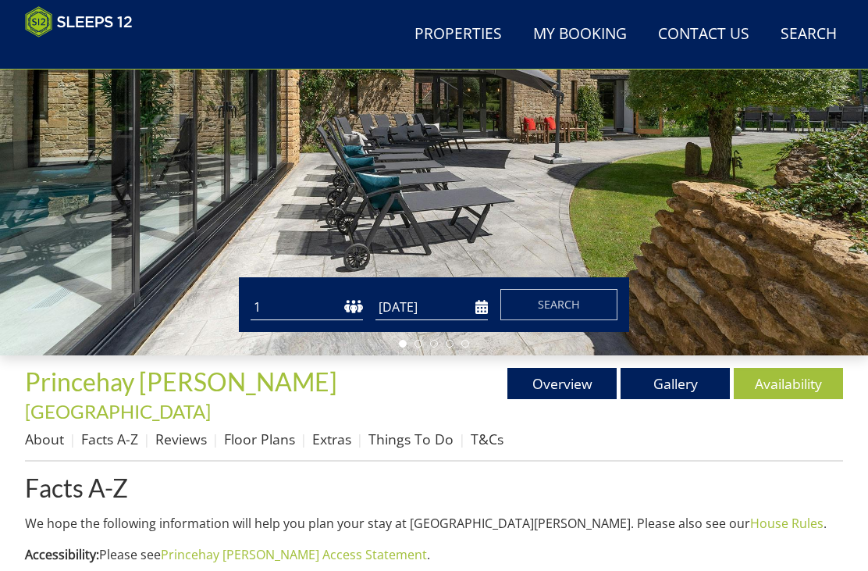
click at [346, 312] on select "1 2 3 4 5 6 7 8 9 10 11 12 13 14 15 16 17 18 19 20 21 22 23 24 25 26 27 28 29 3…" at bounding box center [307, 307] width 112 height 26
select select "8"
click at [570, 312] on span "Search" at bounding box center [559, 304] width 42 height 15
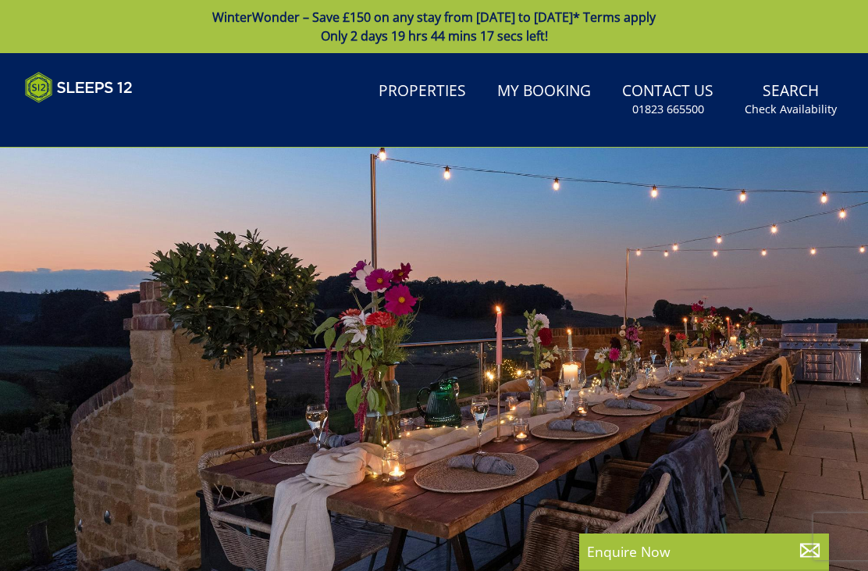
select select "8"
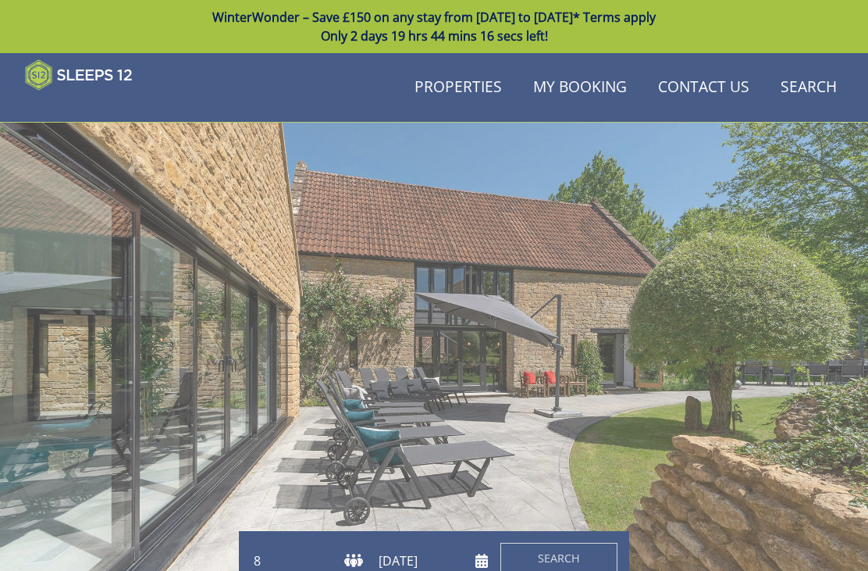
scroll to position [304, 0]
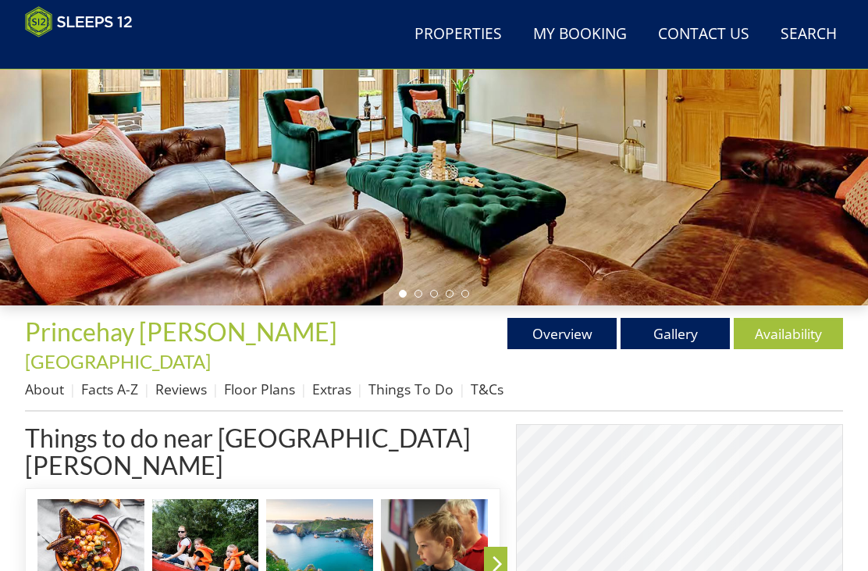
scroll to position [532, 0]
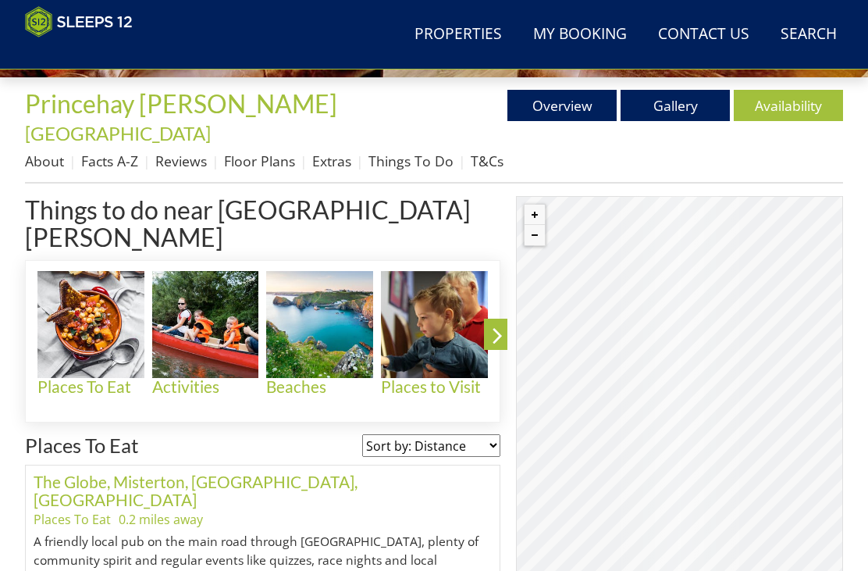
click at [776, 111] on link "Availability" at bounding box center [788, 105] width 109 height 31
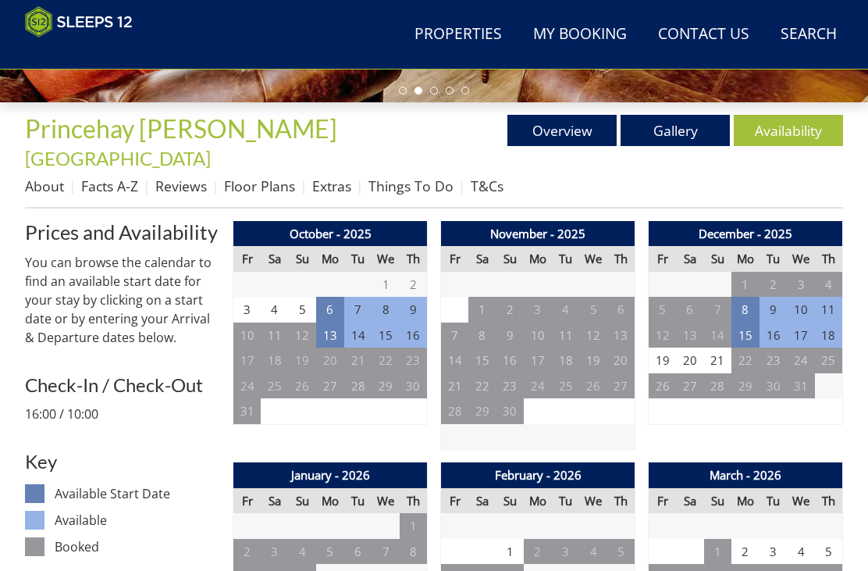
scroll to position [505, 0]
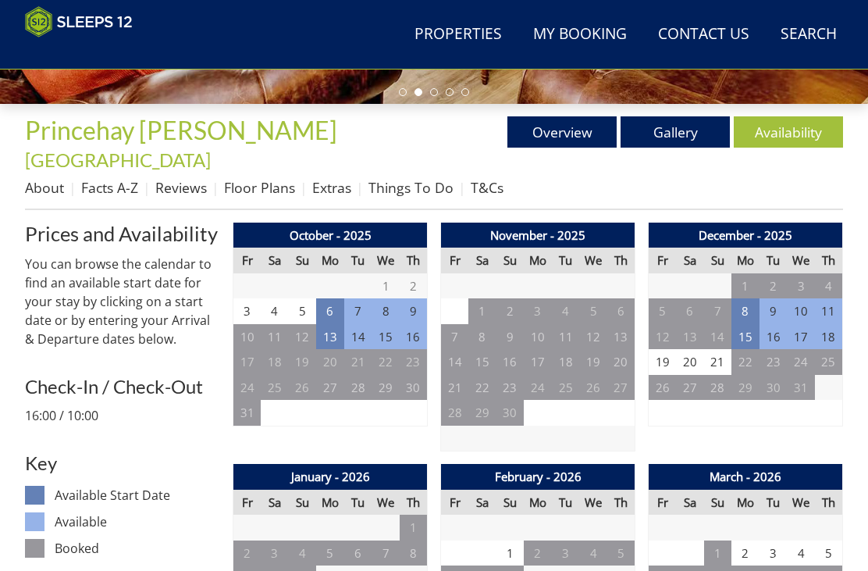
click at [333, 324] on td "13" at bounding box center [330, 337] width 28 height 26
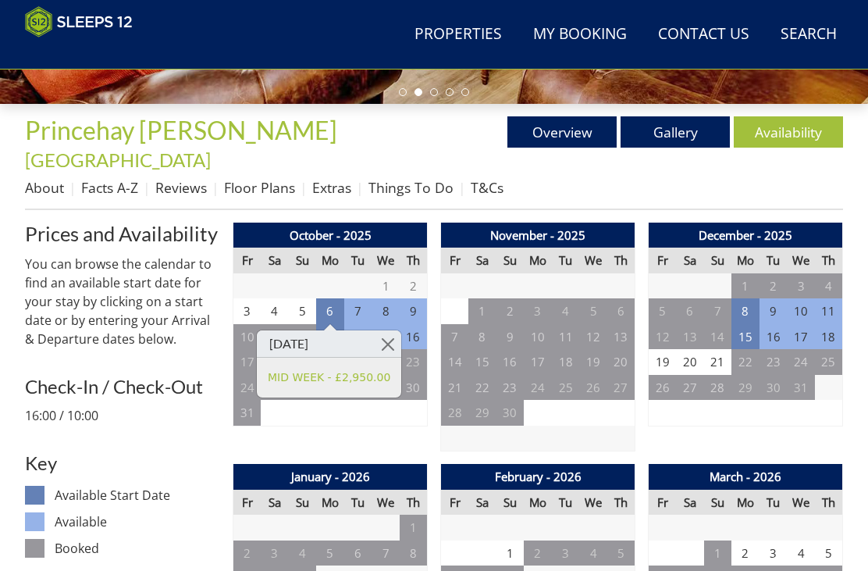
click at [344, 347] on h3 "[DATE]" at bounding box center [329, 343] width 144 height 27
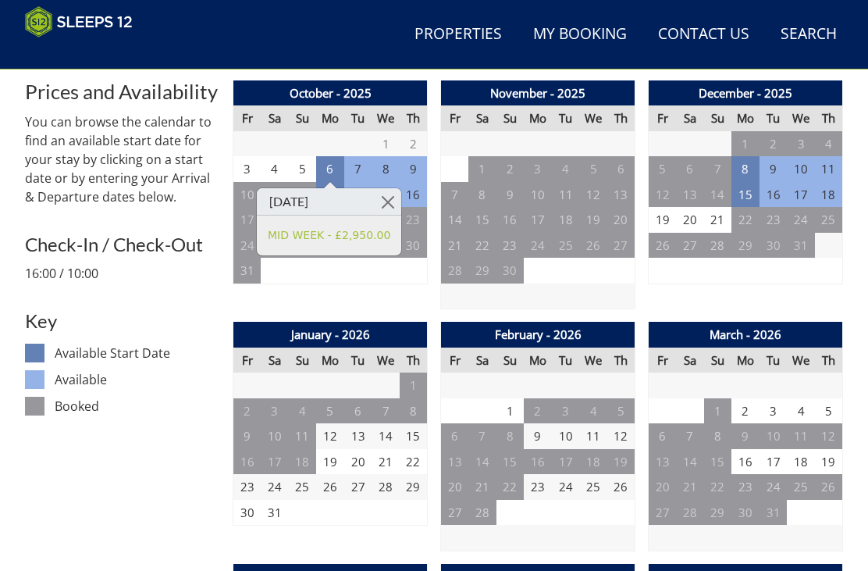
scroll to position [647, 0]
click at [255, 474] on td "23" at bounding box center [247, 487] width 28 height 26
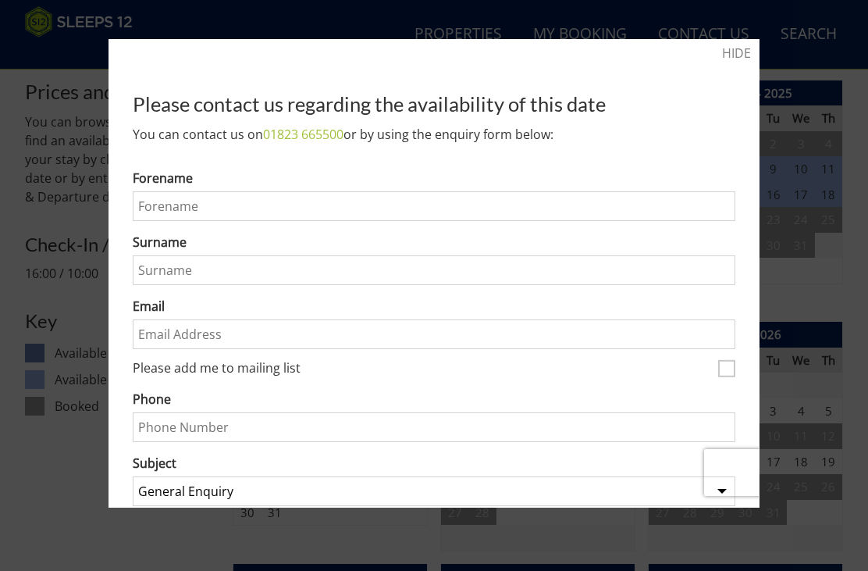
click at [827, 253] on div at bounding box center [434, 285] width 868 height 571
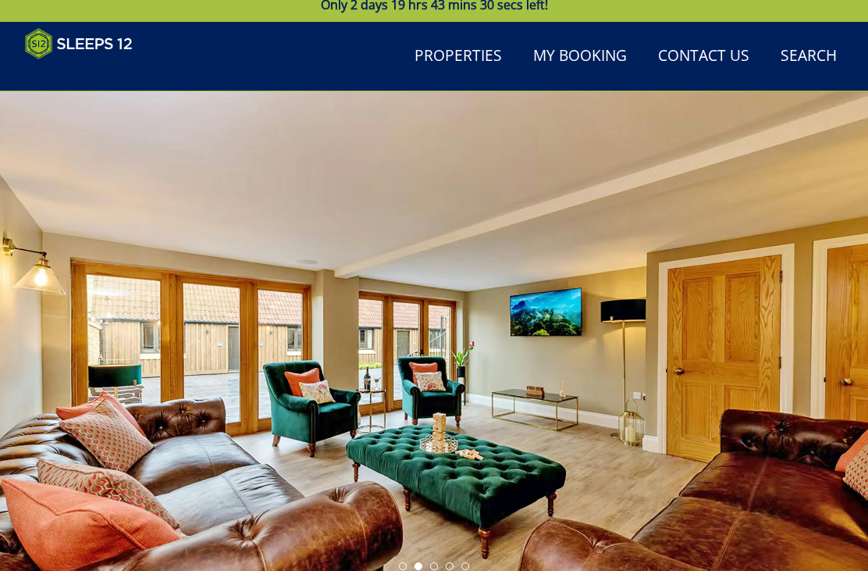
scroll to position [0, 0]
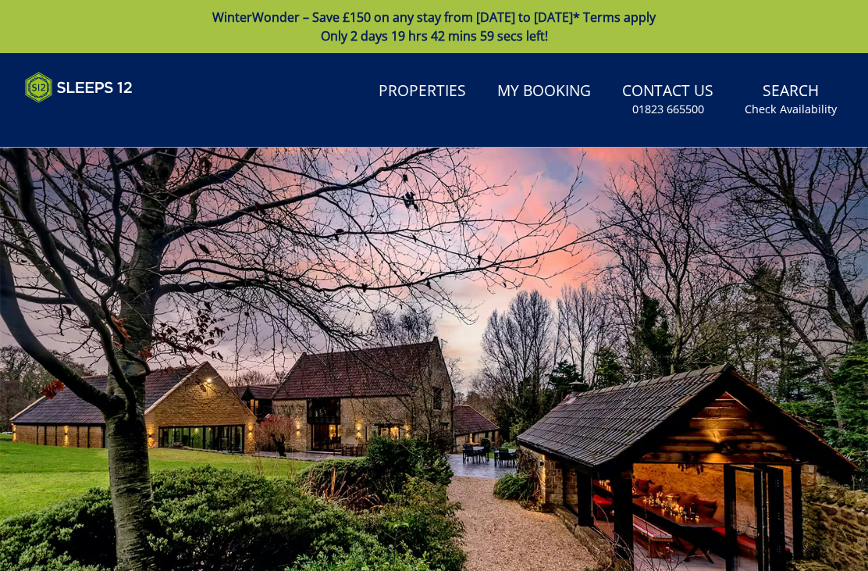
scroll to position [388, 0]
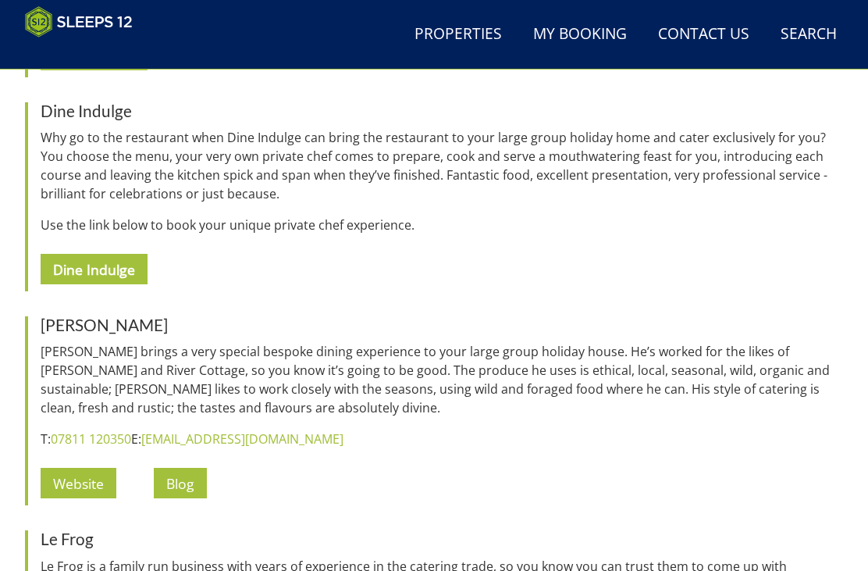
scroll to position [3023, 0]
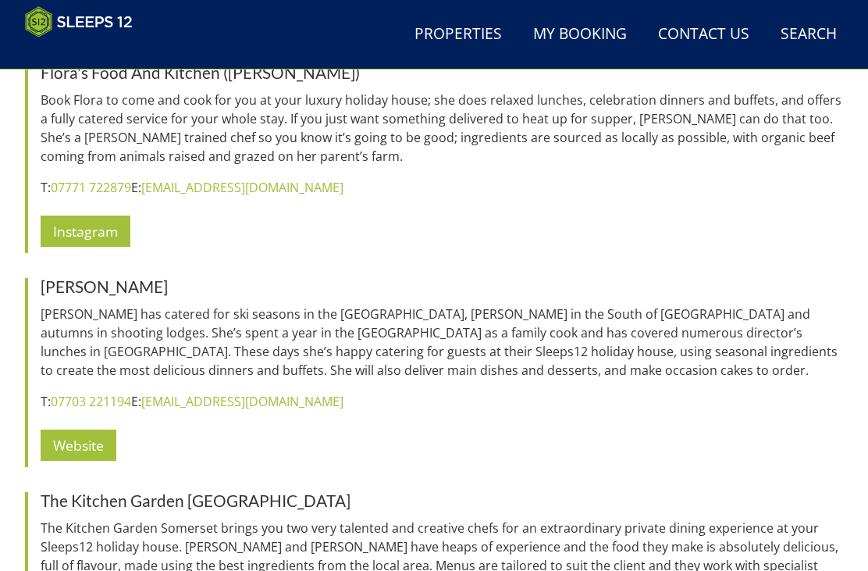
scroll to position [3919, 0]
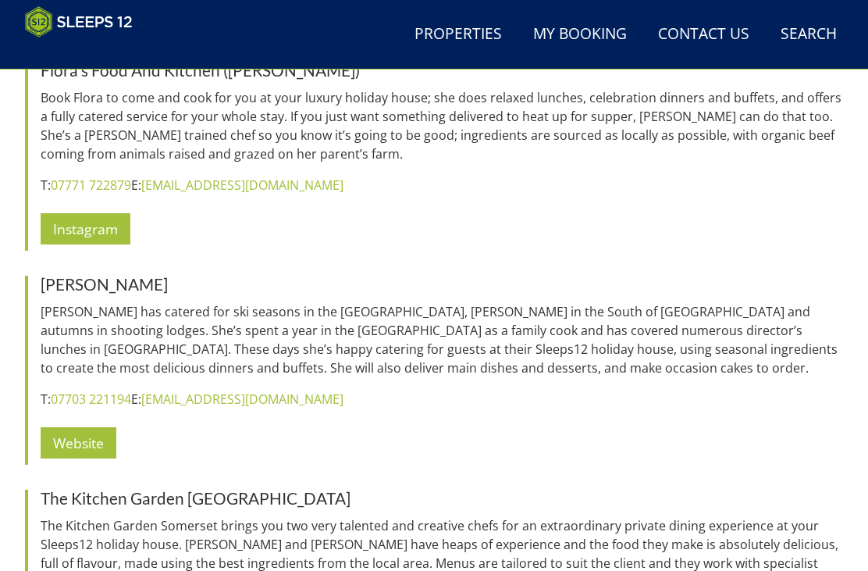
click at [109, 427] on link "Website" at bounding box center [79, 442] width 76 height 30
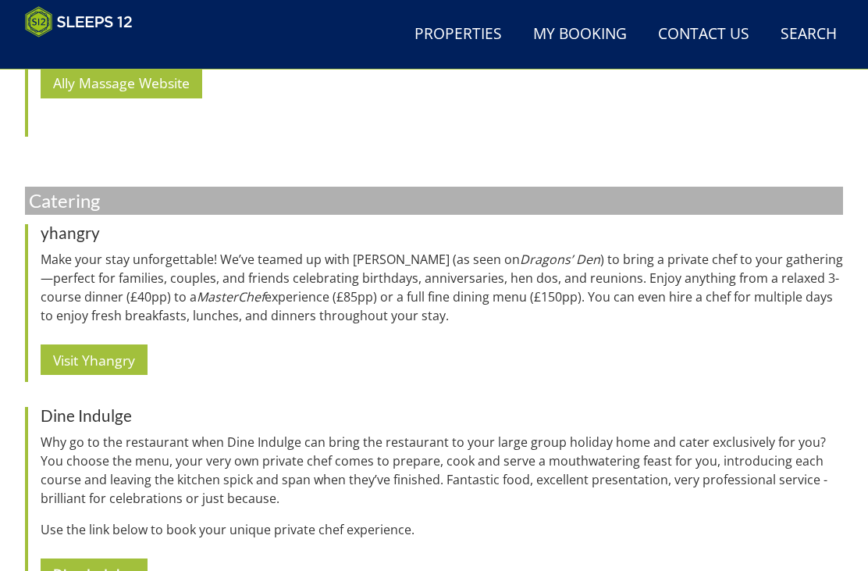
scroll to position [2718, 0]
click at [130, 344] on link "Visit Yhangry" at bounding box center [94, 359] width 107 height 30
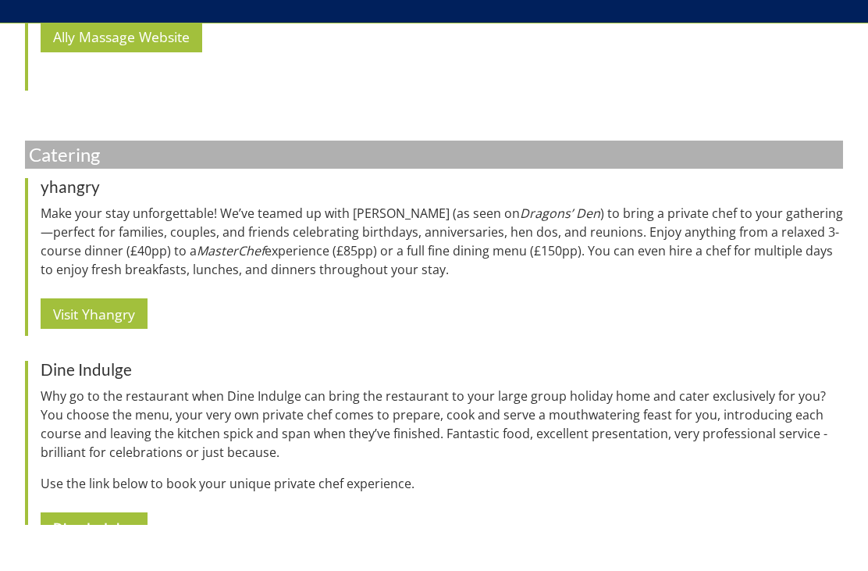
scroll to position [2768, 0]
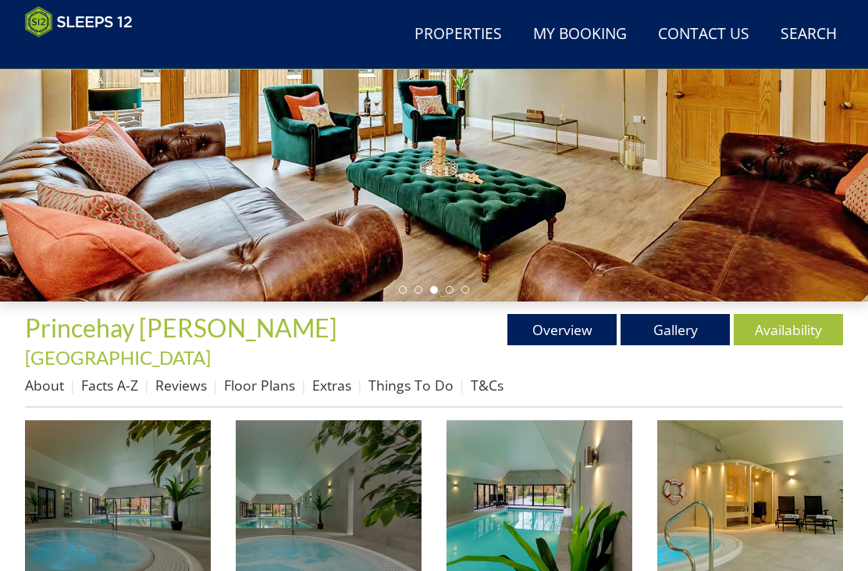
scroll to position [307, 0]
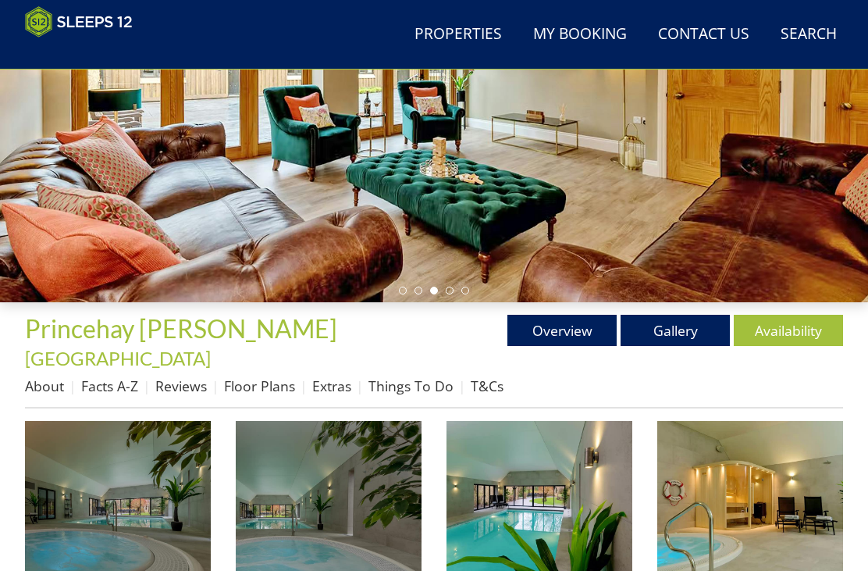
click at [575, 339] on link "Overview" at bounding box center [561, 330] width 109 height 31
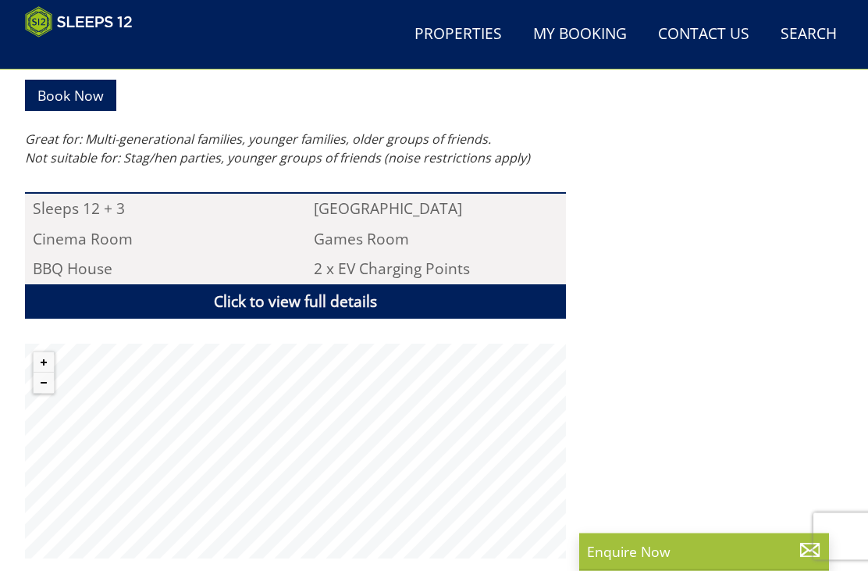
scroll to position [1070, 0]
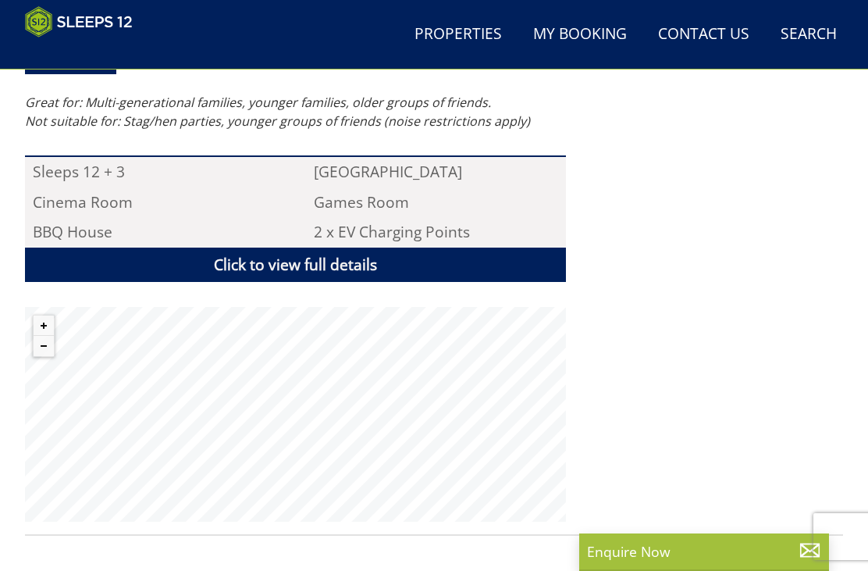
click at [50, 336] on button "Zoom out" at bounding box center [44, 346] width 20 height 20
click at [54, 336] on button "Zoom out" at bounding box center [44, 346] width 20 height 20
click at [41, 336] on button "Zoom out" at bounding box center [44, 346] width 20 height 20
click at [54, 336] on button "Zoom out" at bounding box center [44, 346] width 20 height 20
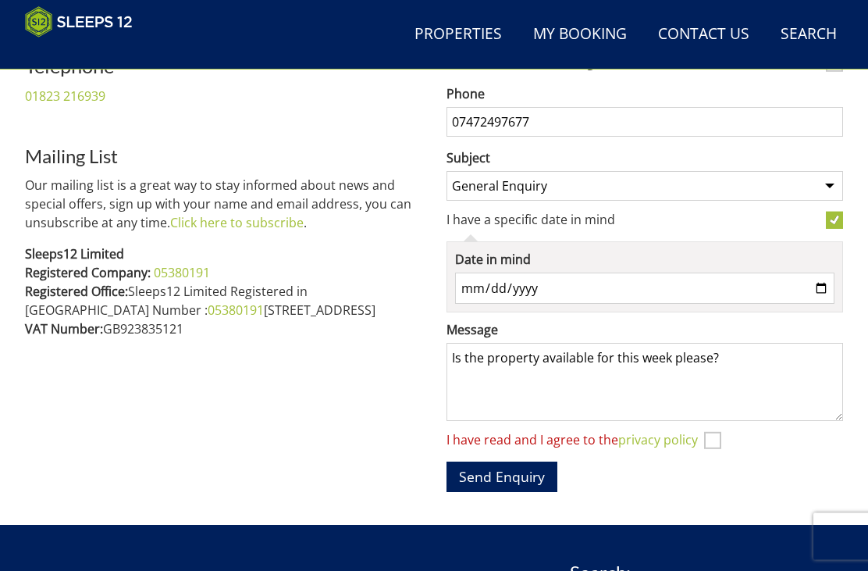
scroll to position [876, 0]
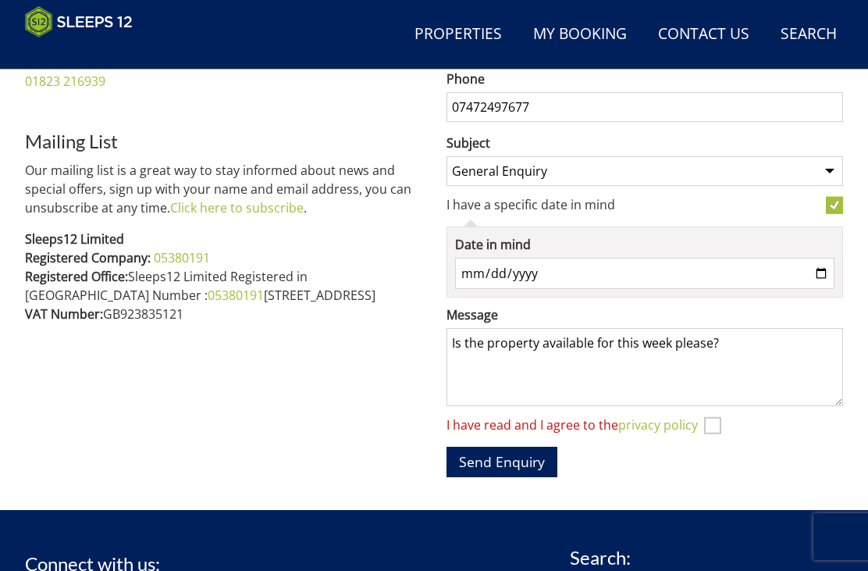
click at [710, 425] on input "I have read and I agree to the privacy policy" at bounding box center [712, 424] width 17 height 17
checkbox input "true"
click at [529, 463] on button "Send Enquiry" at bounding box center [502, 462] width 111 height 30
